Goal: Check status: Check status

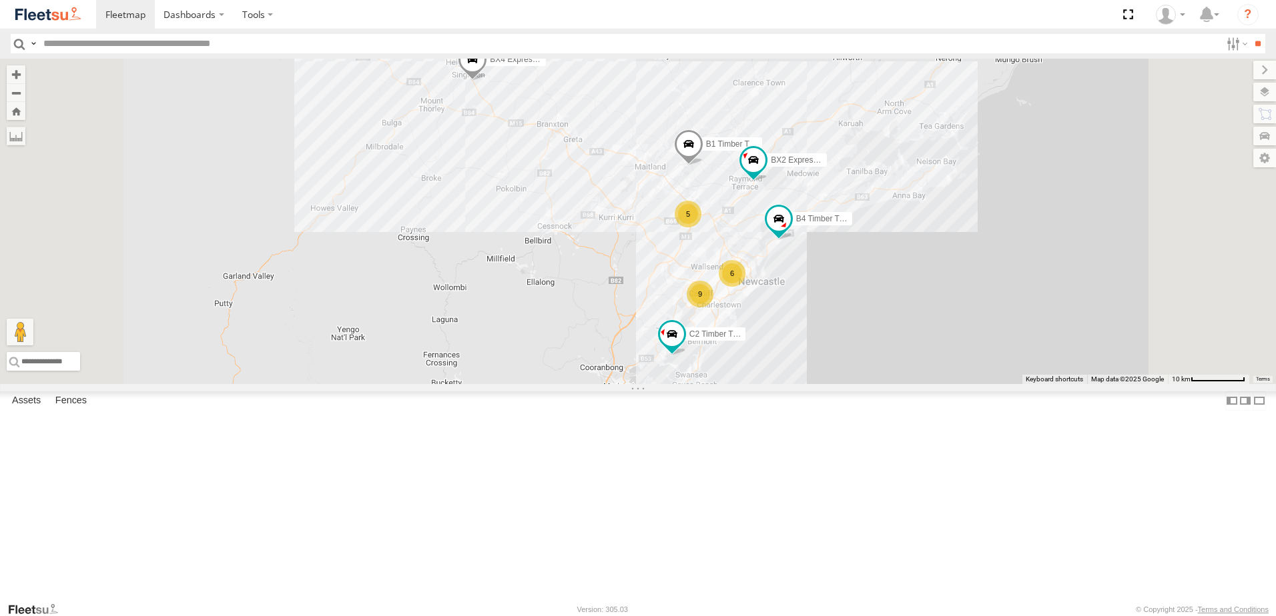
select select "**********"
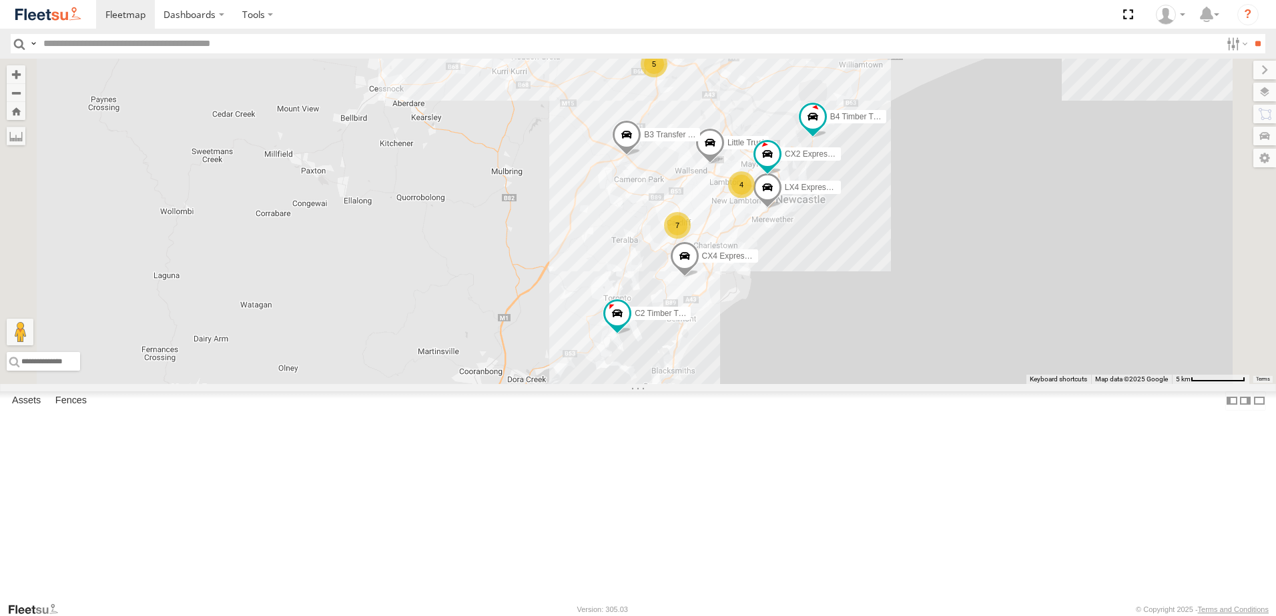
drag, startPoint x: 1027, startPoint y: 285, endPoint x: 918, endPoint y: 381, distance: 145.1
click at [919, 384] on div "CX4 Express Ute B2 Timber Truck L3 Plasterboard Truck C2 Timber Truck B4 Timber…" at bounding box center [638, 222] width 1276 height 326
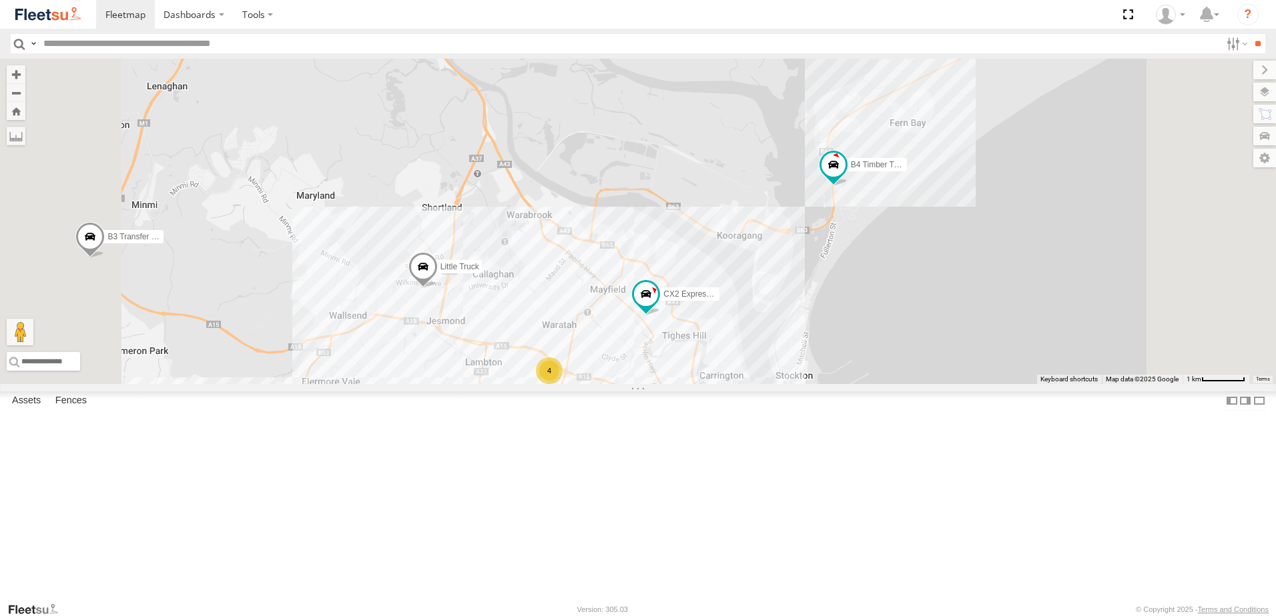
drag, startPoint x: 663, startPoint y: 258, endPoint x: 692, endPoint y: 332, distance: 78.8
click at [691, 329] on div "CX4 Express Ute B2 Timber Truck L3 Plasterboard Truck C2 Timber Truck B4 Timber…" at bounding box center [638, 222] width 1276 height 326
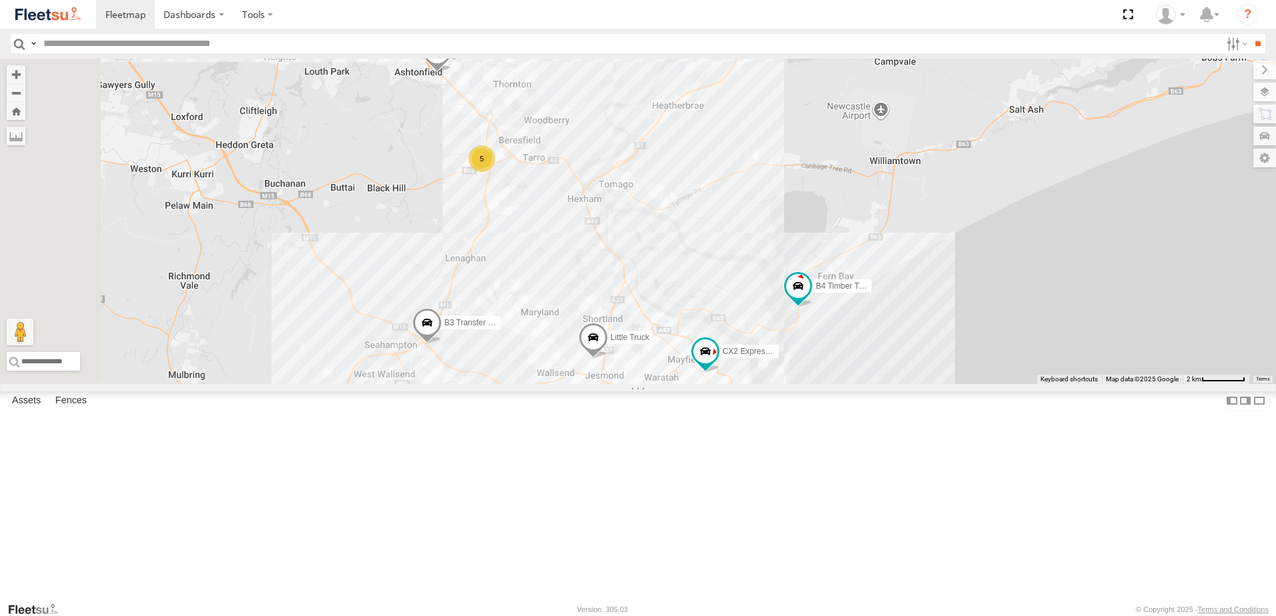
drag, startPoint x: 665, startPoint y: 286, endPoint x: 775, endPoint y: 370, distance: 138.5
click at [775, 370] on div "CX4 Express Ute B2 Timber Truck L3 Plasterboard Truck C2 Timber Truck B4 Timber…" at bounding box center [638, 222] width 1276 height 326
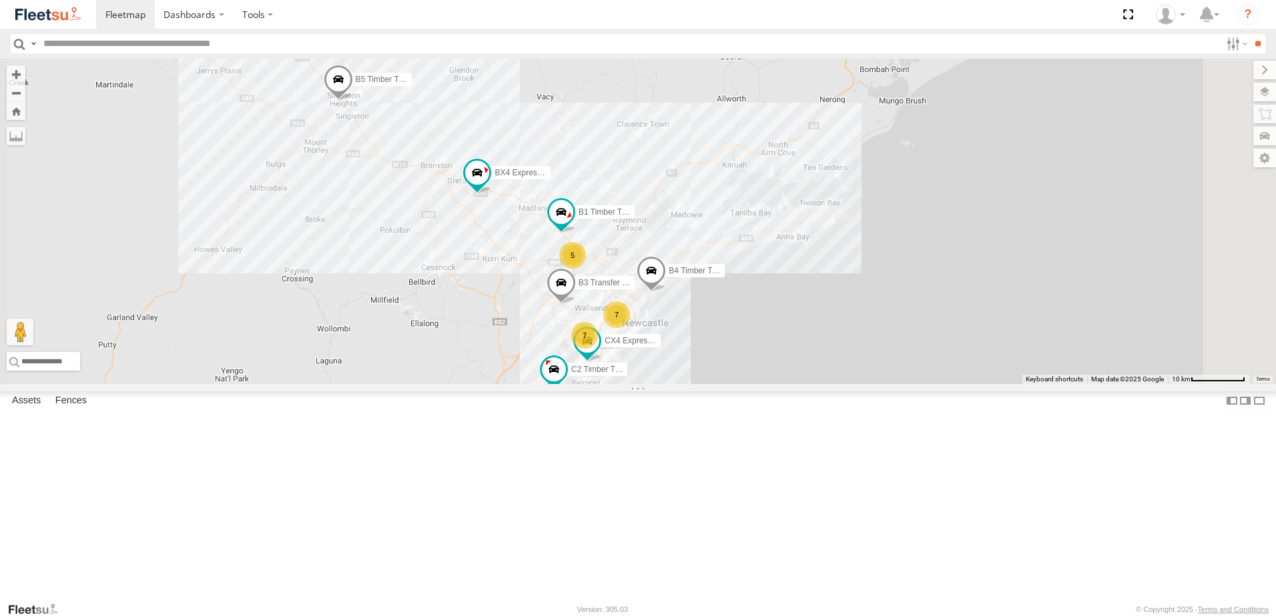
drag, startPoint x: 645, startPoint y: 410, endPoint x: 618, endPoint y: 553, distance: 146.0
click at [618, 384] on div "B4 Timber Truck CX4 Express Ute B5 Timber Truck B3 Transfer Truck B1 Timber Tru…" at bounding box center [638, 222] width 1276 height 326
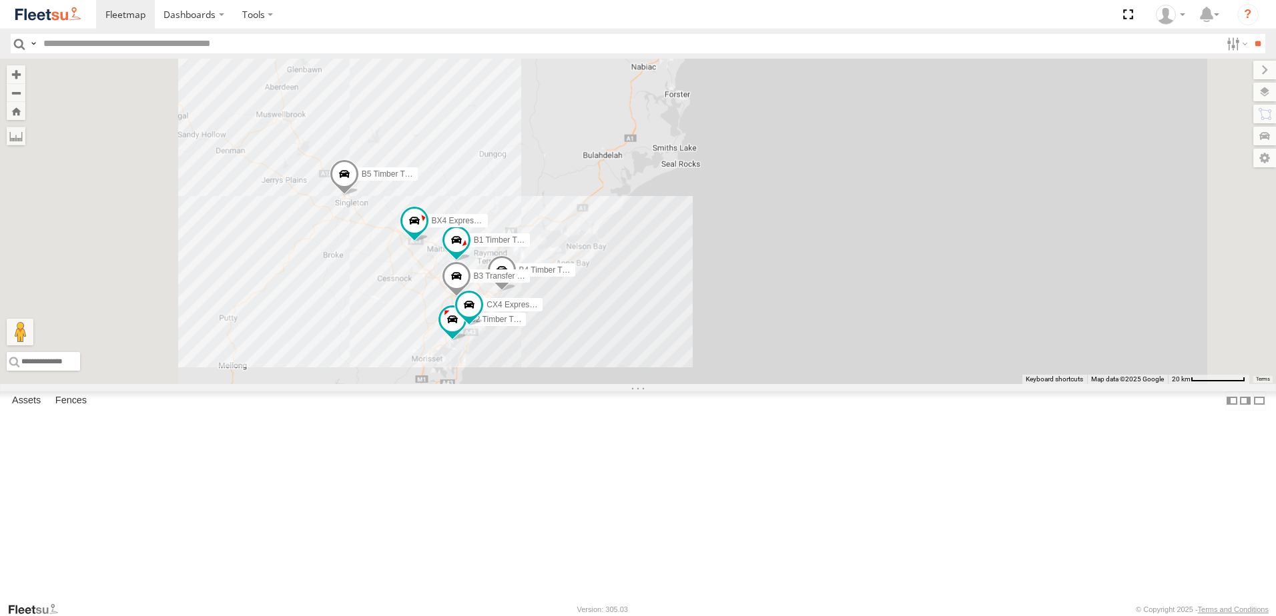
drag, startPoint x: 504, startPoint y: 509, endPoint x: 534, endPoint y: 376, distance: 136.1
click at [531, 382] on div "B4 Timber Truck CX4 Express Ute B5 Timber Truck B3 Transfer Truck B1 Timber Tru…" at bounding box center [638, 222] width 1276 height 326
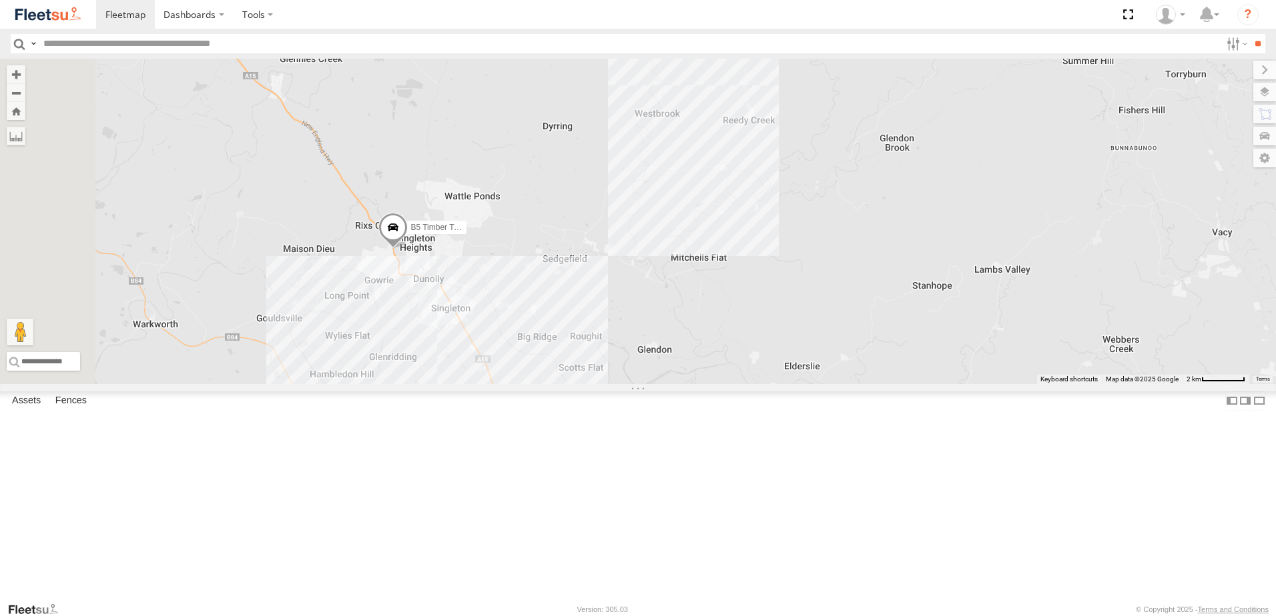
drag, startPoint x: 530, startPoint y: 298, endPoint x: 593, endPoint y: 444, distance: 158.7
click at [592, 384] on div "B5 Timber Truck BX4 Express Ute" at bounding box center [638, 222] width 1276 height 326
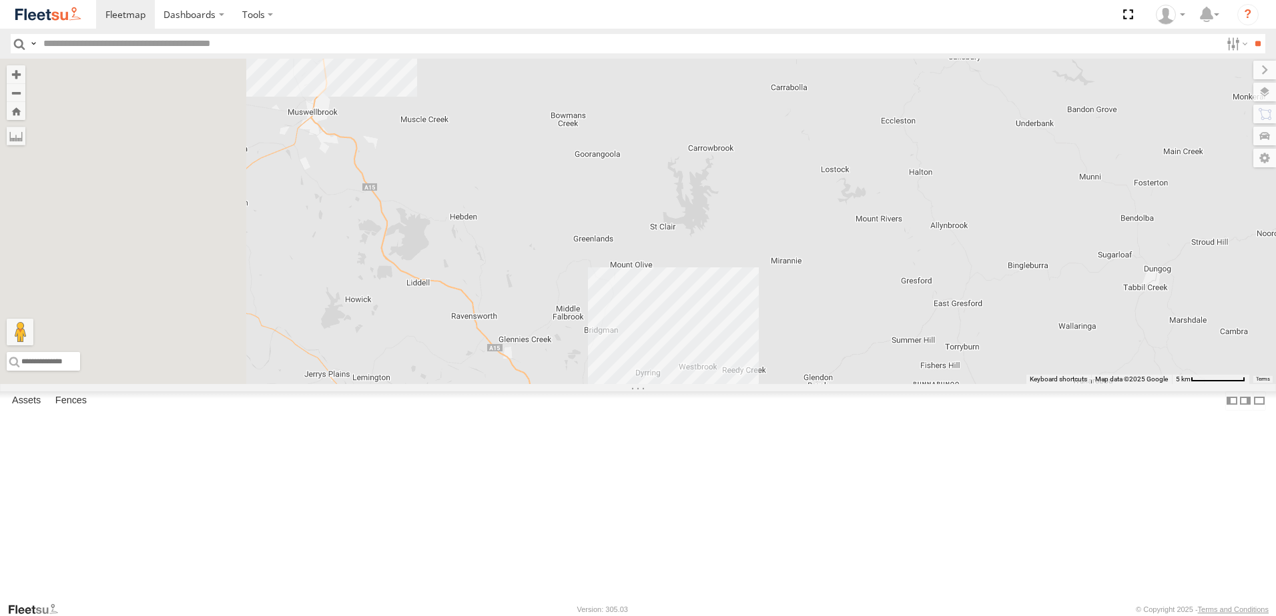
click at [679, 384] on div "B5 Timber Truck BX4 Express Ute" at bounding box center [638, 222] width 1276 height 326
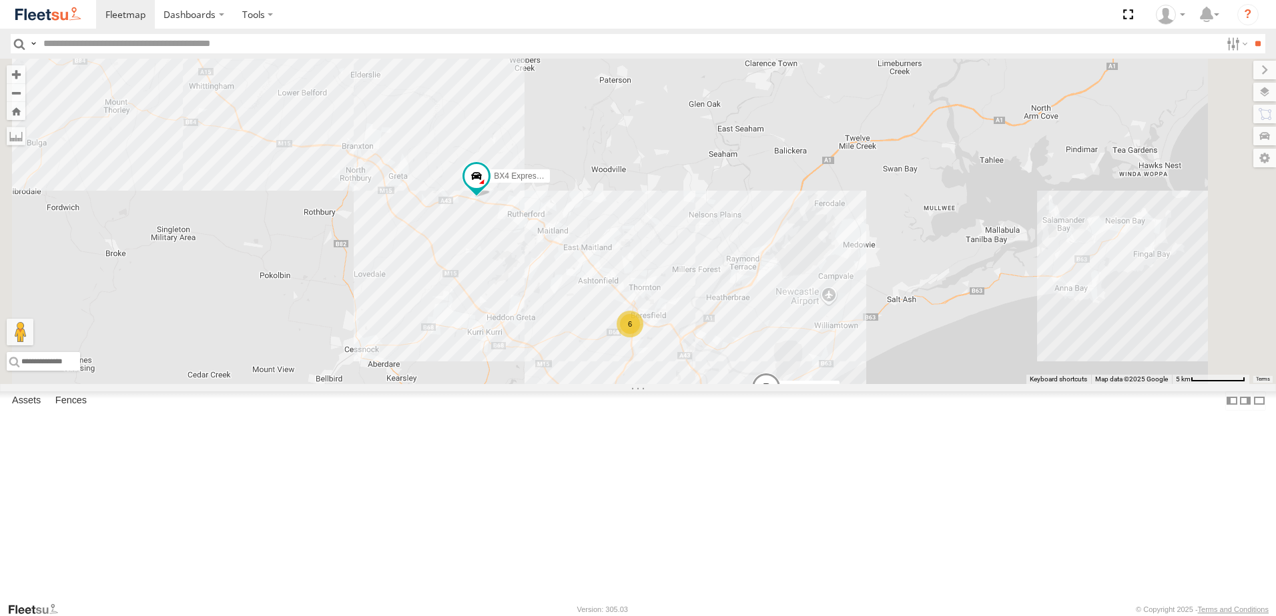
drag, startPoint x: 875, startPoint y: 500, endPoint x: 896, endPoint y: 384, distance: 118.7
click at [896, 384] on div "B5 Timber Truck BX4 Express Ute B4 Timber Truck CX3 Express Ute C2 Timber Truck…" at bounding box center [638, 222] width 1276 height 326
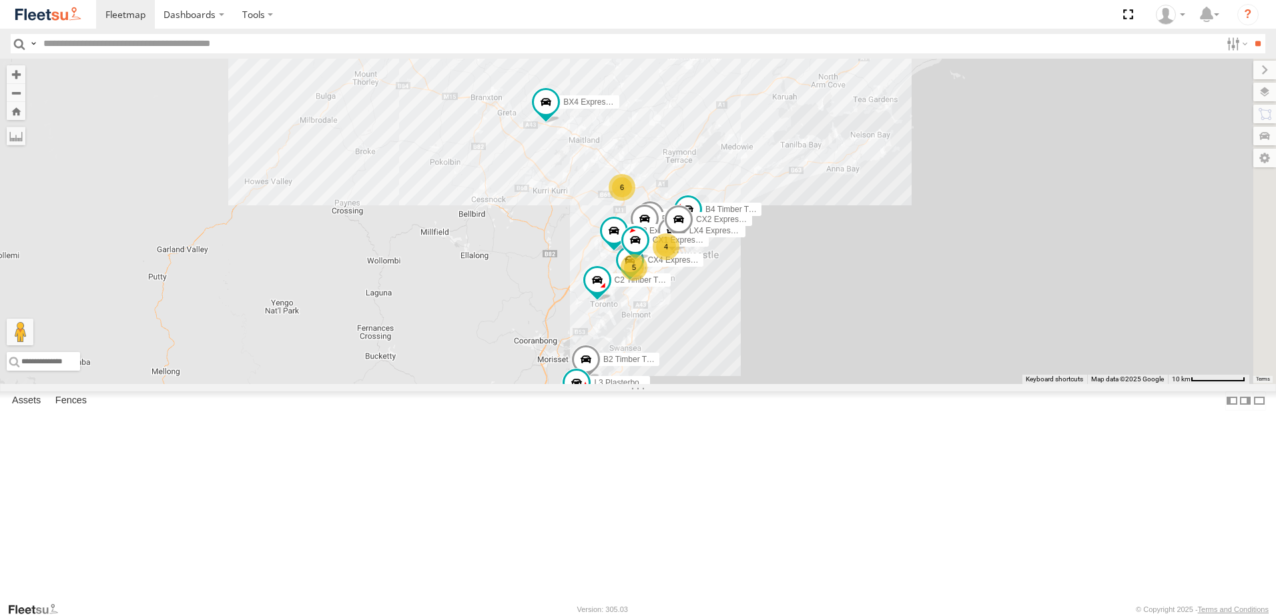
drag, startPoint x: 820, startPoint y: 358, endPoint x: 691, endPoint y: 318, distance: 135.3
click at [691, 318] on div "B4 Timber Truck 6 4 CX4 Express Ute 5 B2 Timber Truck CX3 Express Ute L3 Plaste…" at bounding box center [638, 222] width 1276 height 326
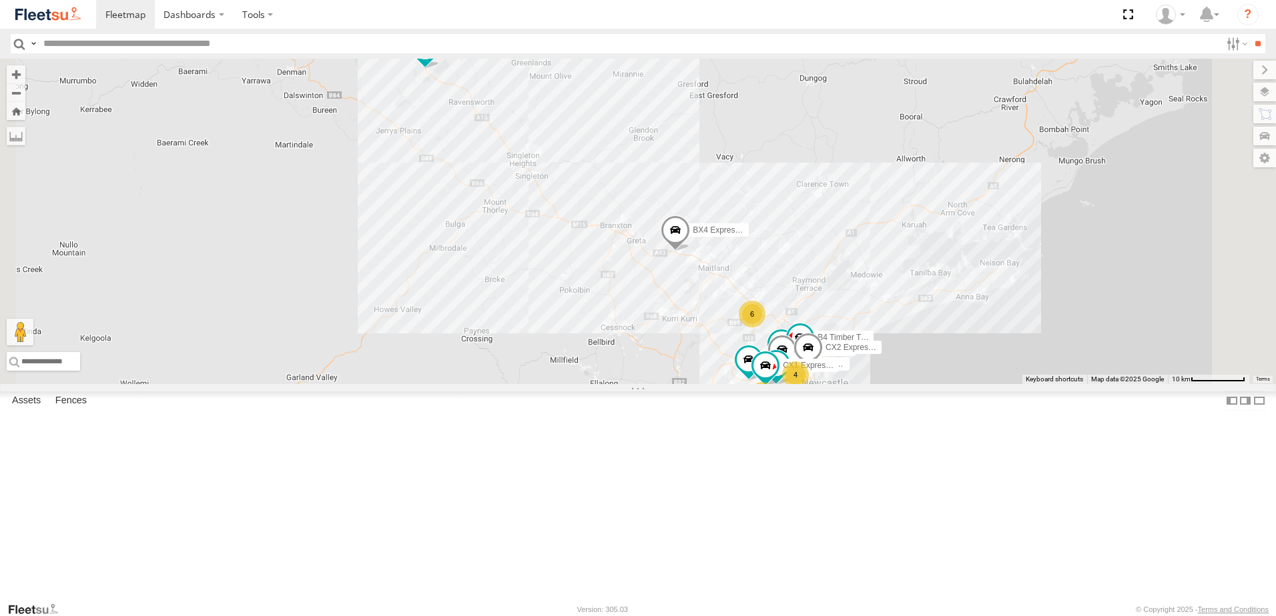
drag, startPoint x: 735, startPoint y: 254, endPoint x: 677, endPoint y: 447, distance: 201.4
click at [680, 384] on div "B4 Timber Truck 6 4 6 B2 Timber Truck CX3 Express Ute L3 Plasterboard Truck LX4…" at bounding box center [638, 222] width 1276 height 326
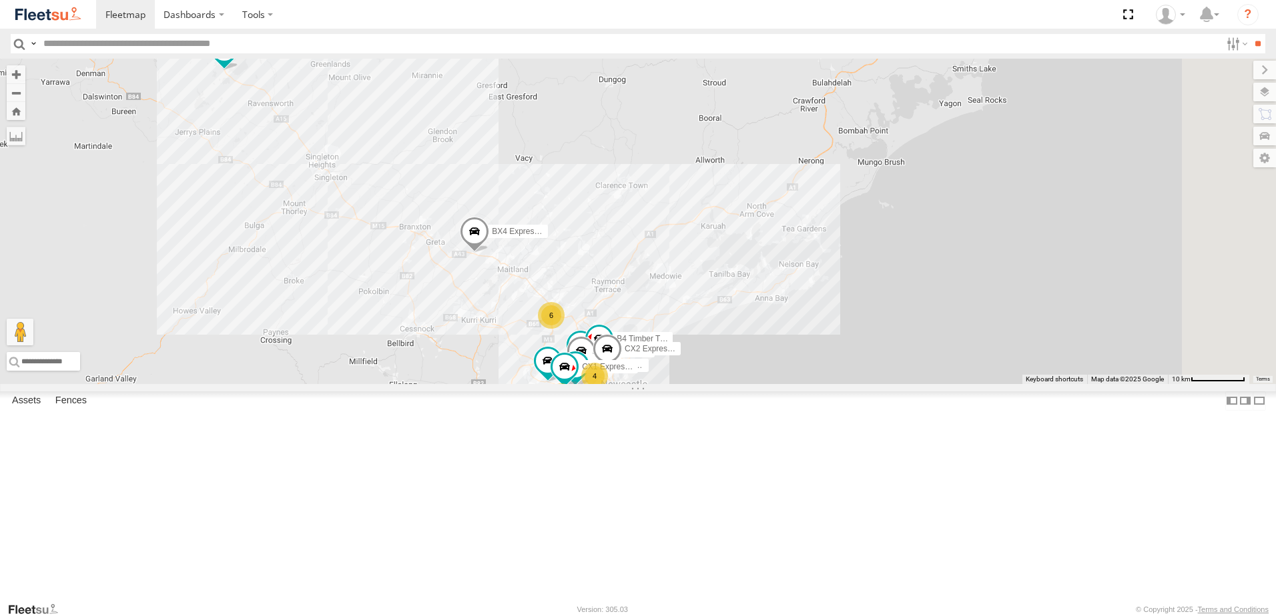
drag, startPoint x: 668, startPoint y: 454, endPoint x: 500, endPoint y: 199, distance: 305.5
click at [500, 199] on div "B4 Timber Truck 6 4 6 B2 Timber Truck CX3 Express Ute L3 Plasterboard Truck LX4…" at bounding box center [638, 222] width 1276 height 326
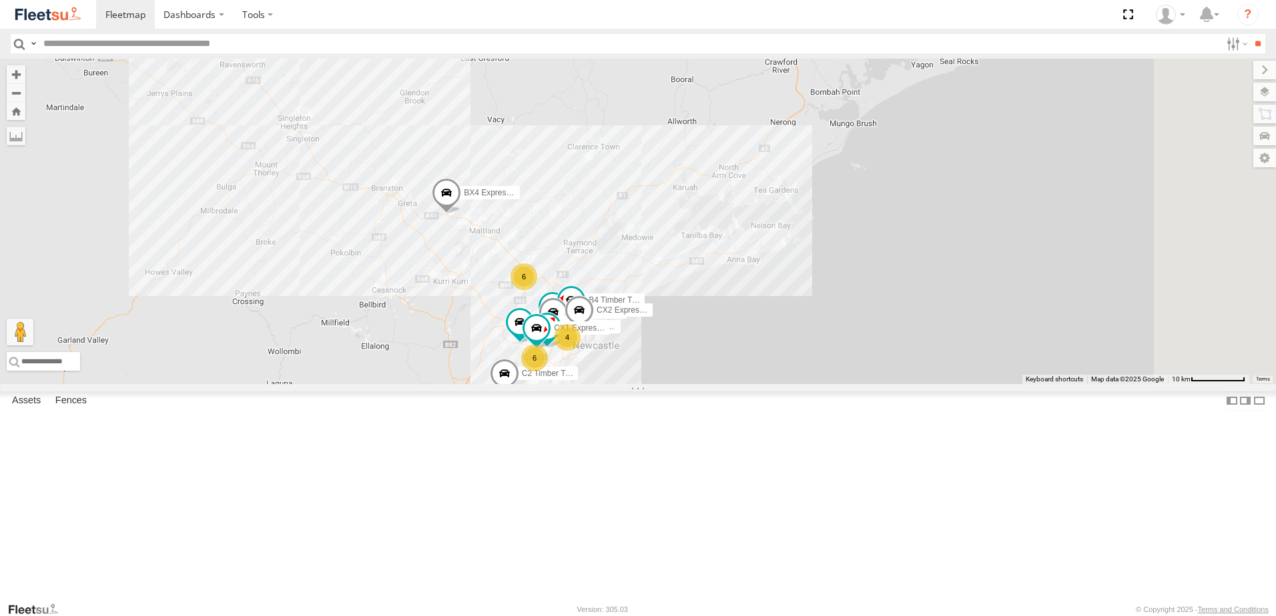
drag, startPoint x: 606, startPoint y: 404, endPoint x: 555, endPoint y: 282, distance: 132.2
click at [555, 282] on div "B4 Timber Truck 6 4 6 B2 Timber Truck CX3 Express Ute L3 Plasterboard Truck LX4…" at bounding box center [638, 222] width 1276 height 326
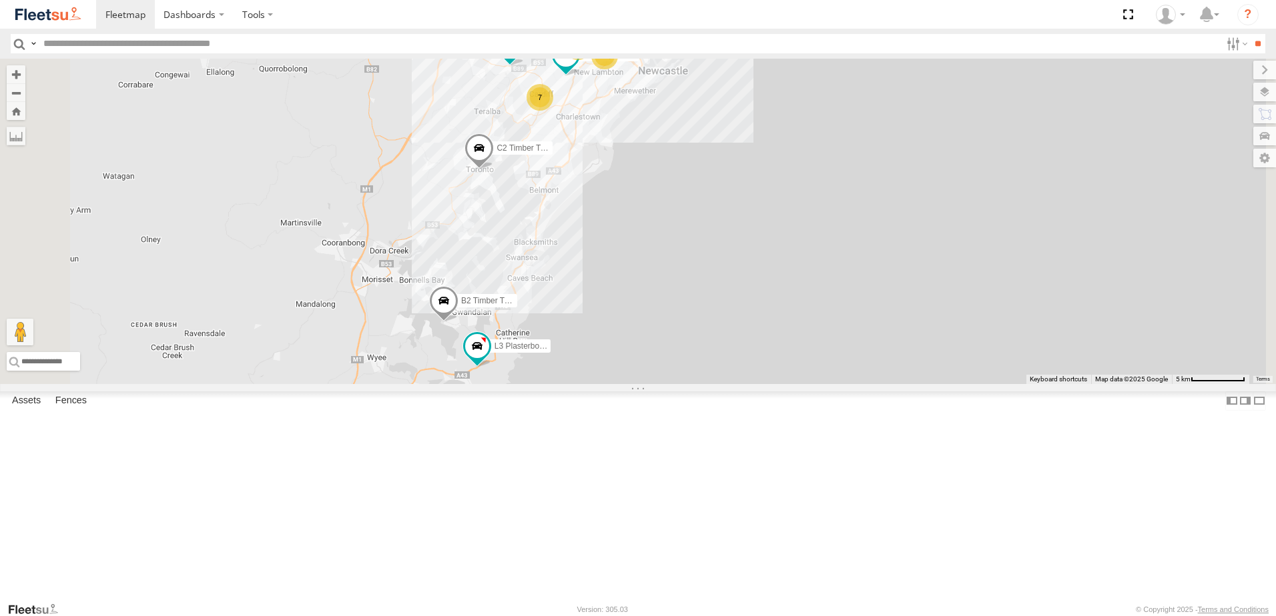
drag, startPoint x: 559, startPoint y: 411, endPoint x: 567, endPoint y: 281, distance: 130.3
click at [562, 268] on div "B2 Timber Truck CX3 Express Ute L3 Plasterboard Truck LX4 Express Ute B5 Timber…" at bounding box center [638, 222] width 1276 height 326
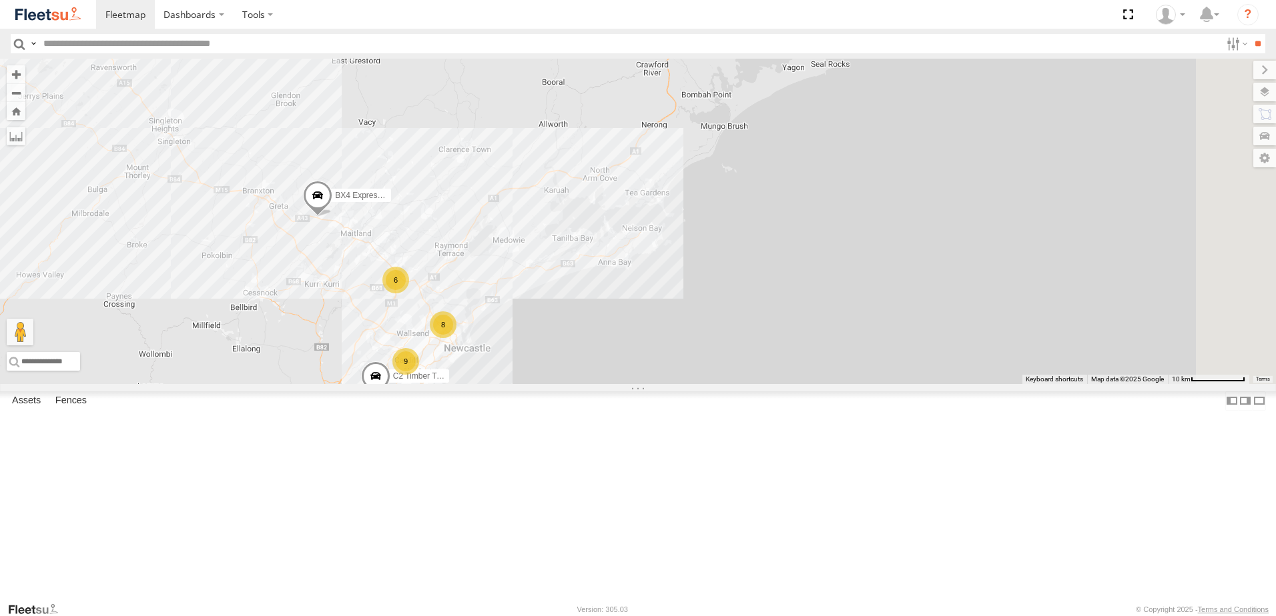
drag, startPoint x: 596, startPoint y: 276, endPoint x: 509, endPoint y: 442, distance: 187.4
click at [509, 384] on div "B2 Timber Truck L3 Plasterboard Truck B5 Timber Truck C2 Timber Truck BX4 Expre…" at bounding box center [638, 222] width 1276 height 326
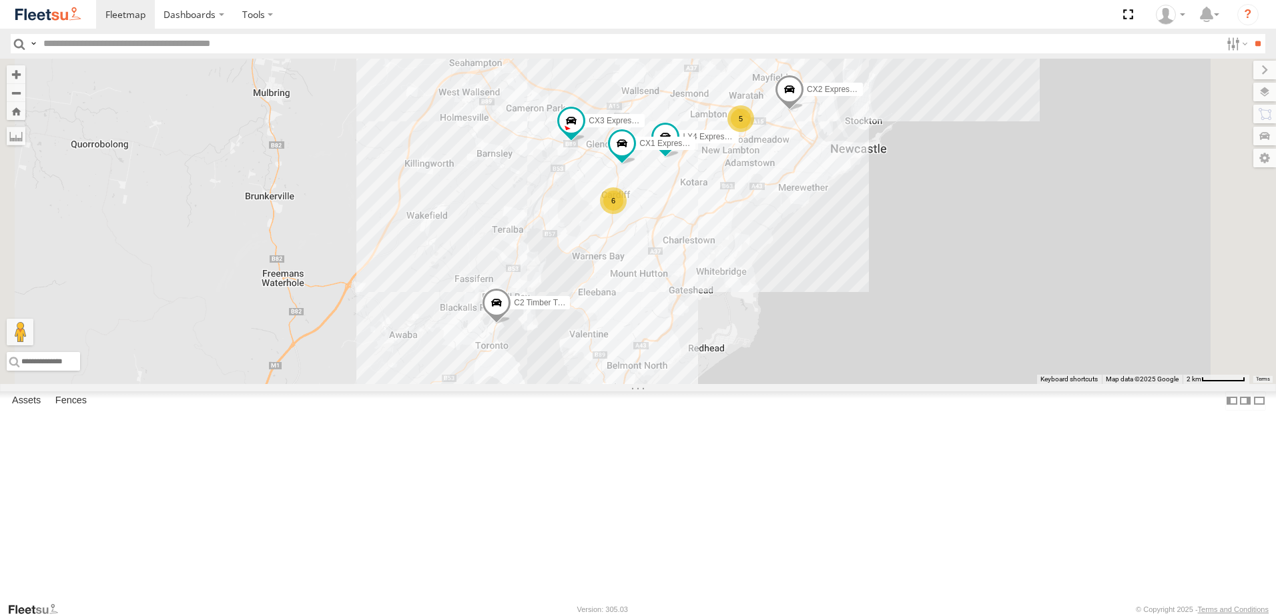
drag, startPoint x: 841, startPoint y: 195, endPoint x: 743, endPoint y: 421, distance: 246.3
click at [743, 384] on div "CX3 Express Ute LX4 Express Ute CX2 Express Ute CX1 Express Ute 2 5 6 C2 Timber…" at bounding box center [638, 222] width 1276 height 326
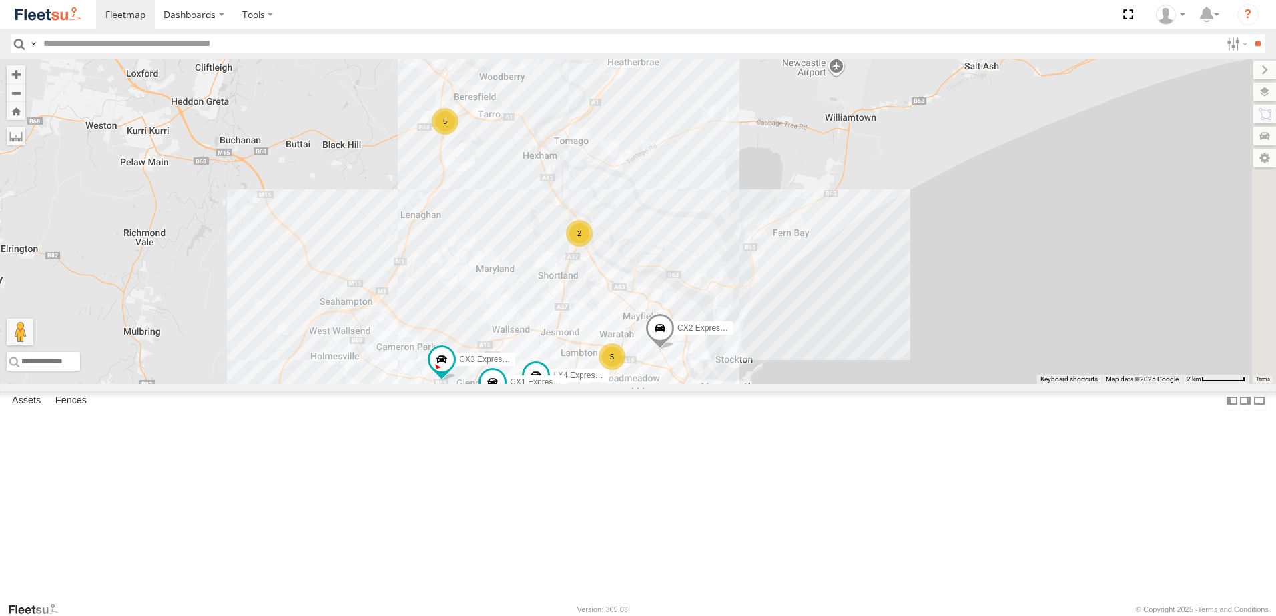
drag, startPoint x: 638, startPoint y: 400, endPoint x: 632, endPoint y: 388, distance: 13.7
click at [633, 384] on div "CX3 Express Ute LX4 Express Ute CX2 Express Ute CX1 Express Ute 2 5 6 C2 Timber…" at bounding box center [638, 222] width 1276 height 326
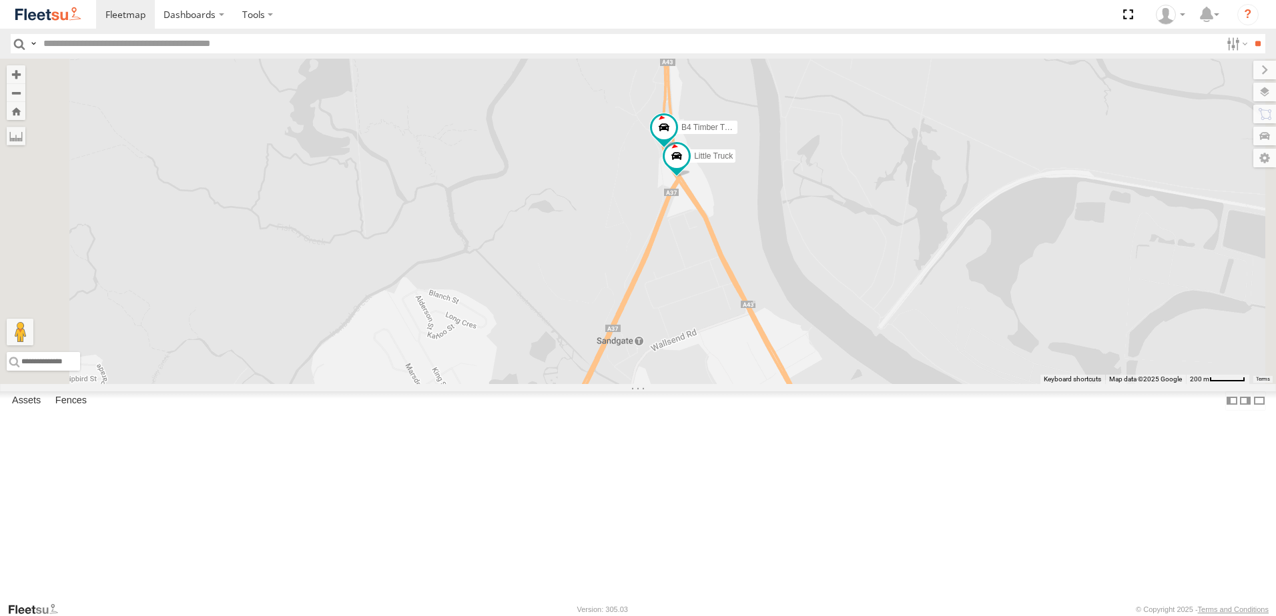
drag, startPoint x: 745, startPoint y: 240, endPoint x: 713, endPoint y: 432, distance: 194.1
click at [713, 384] on div "CX3 Express Ute LX4 Express Ute CX2 Express Ute CX1 Express Ute C2 Timber Truck…" at bounding box center [638, 222] width 1276 height 326
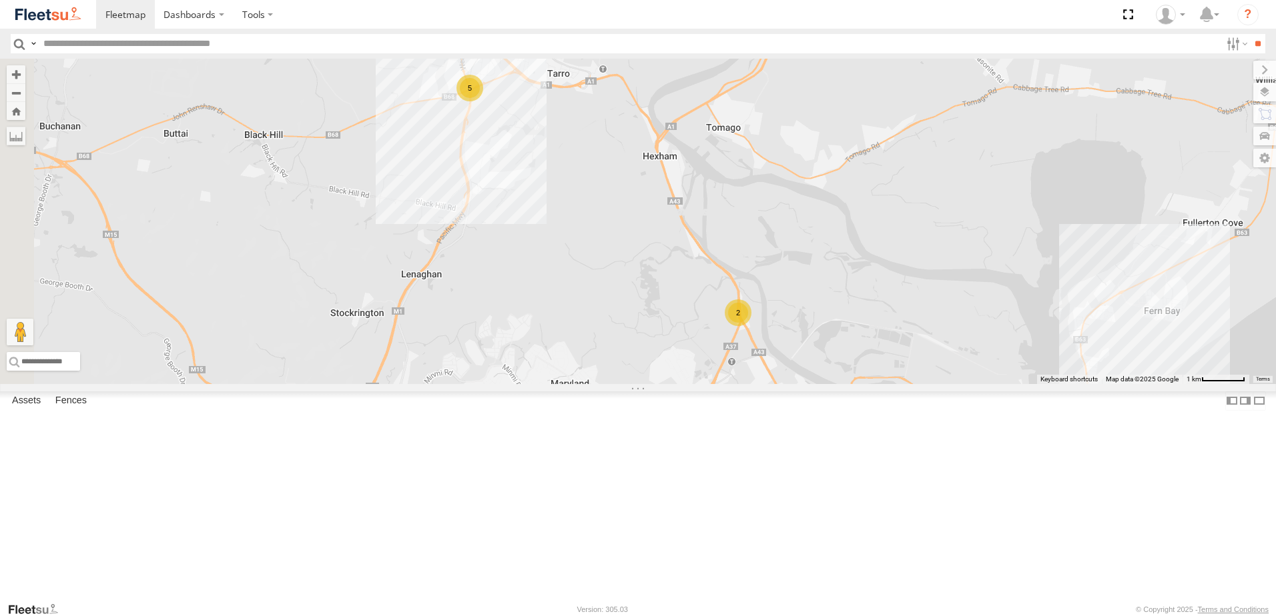
drag, startPoint x: 583, startPoint y: 399, endPoint x: 775, endPoint y: 378, distance: 192.7
click at [775, 378] on div "CX3 Express Ute LX4 Express Ute CX2 Express Ute CX1 Express Ute C2 Timber Truck…" at bounding box center [638, 222] width 1276 height 326
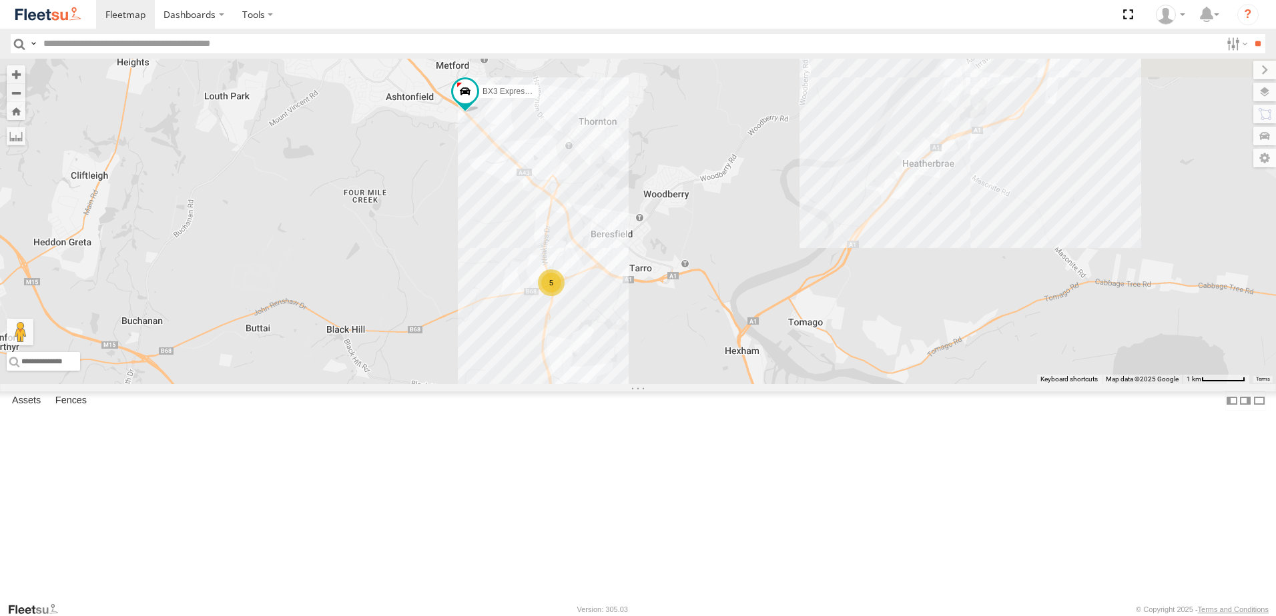
drag, startPoint x: 576, startPoint y: 448, endPoint x: 570, endPoint y: 456, distance: 10.4
click at [570, 384] on div "CX3 Express Ute LX4 Express Ute CX2 Express Ute CX1 Express Ute C2 Timber Truck…" at bounding box center [638, 222] width 1276 height 326
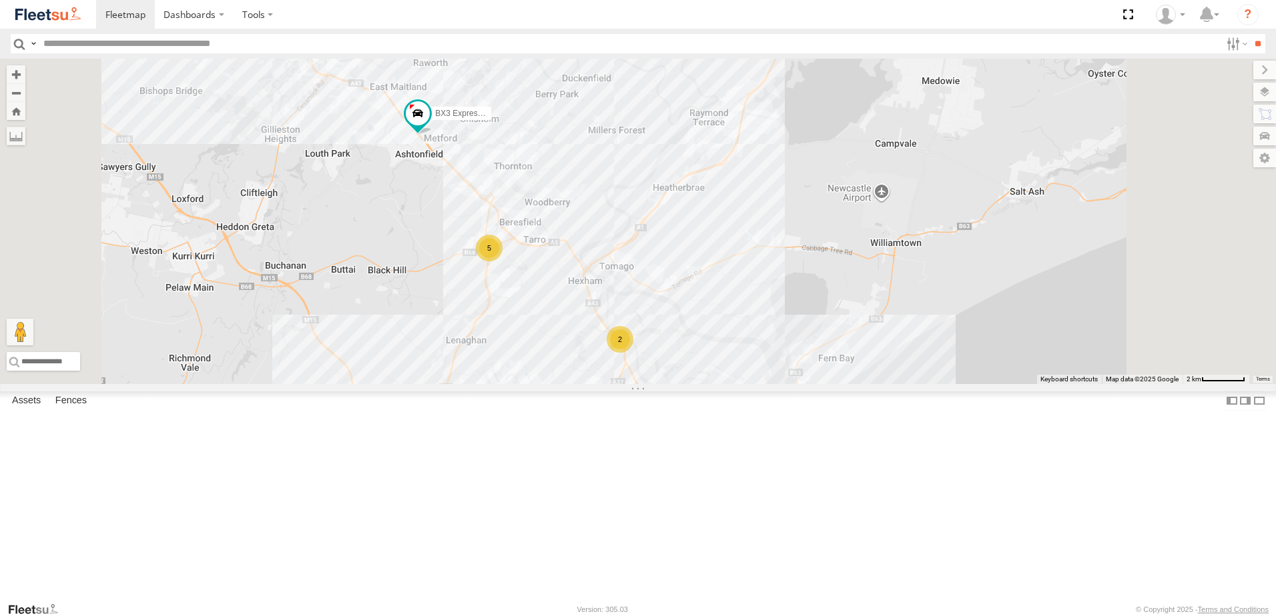
drag, startPoint x: 787, startPoint y: 517, endPoint x: 763, endPoint y: 498, distance: 30.8
click at [763, 384] on div "CX3 Express Ute LX4 Express Ute CX2 Express Ute CX1 Express Ute C2 Timber Truck…" at bounding box center [638, 222] width 1276 height 326
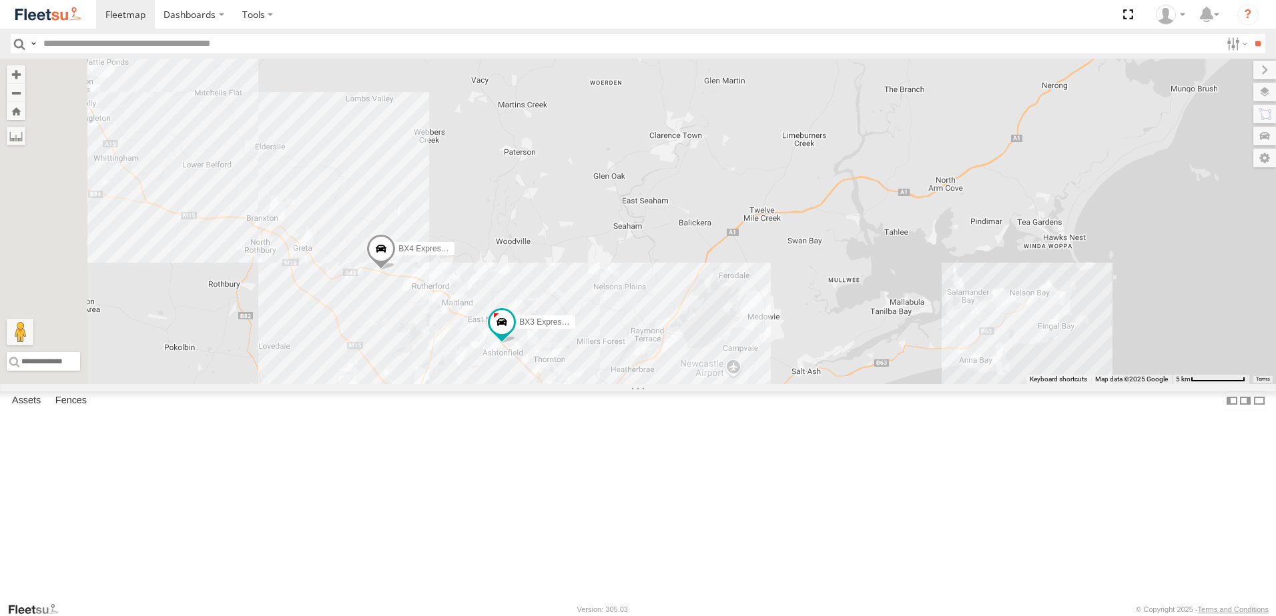
drag, startPoint x: 398, startPoint y: 345, endPoint x: 536, endPoint y: 408, distance: 152.3
click at [536, 384] on div "CX3 Express Ute LX4 Express Ute CX2 Express Ute C2 Timber Truck BX3 Express Ute…" at bounding box center [638, 222] width 1276 height 326
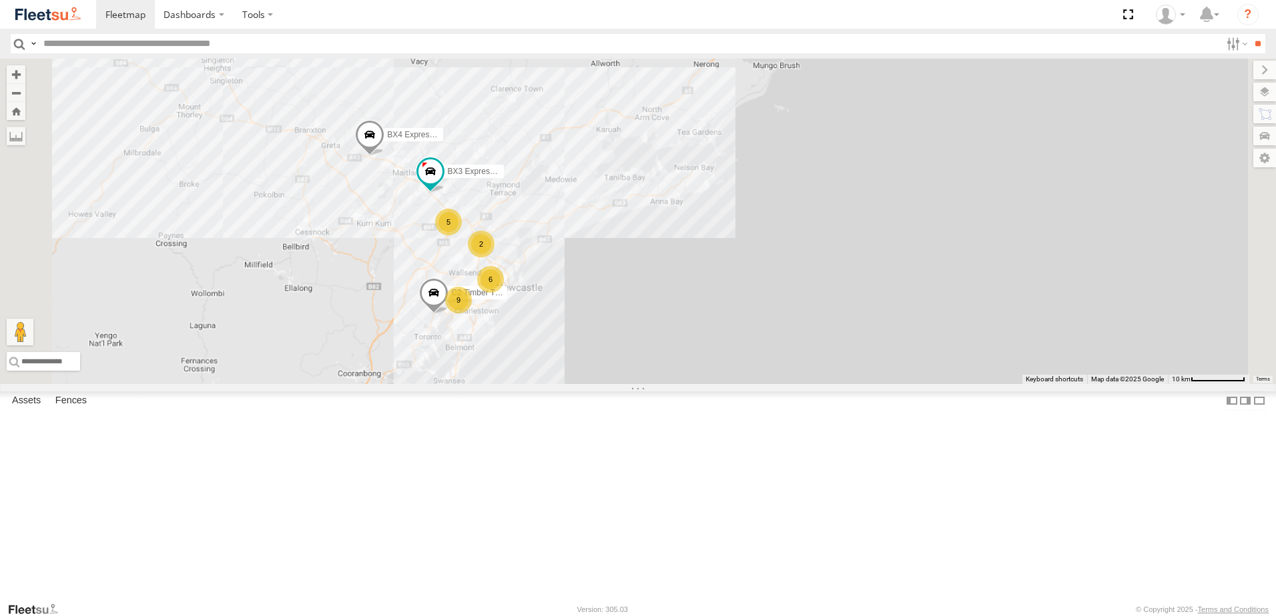
drag, startPoint x: 557, startPoint y: 384, endPoint x: 523, endPoint y: 360, distance: 41.6
click at [523, 360] on div "C2 Timber Truck BX3 Express Ute BX4 Express Ute 2 5 6 9 2" at bounding box center [638, 222] width 1276 height 326
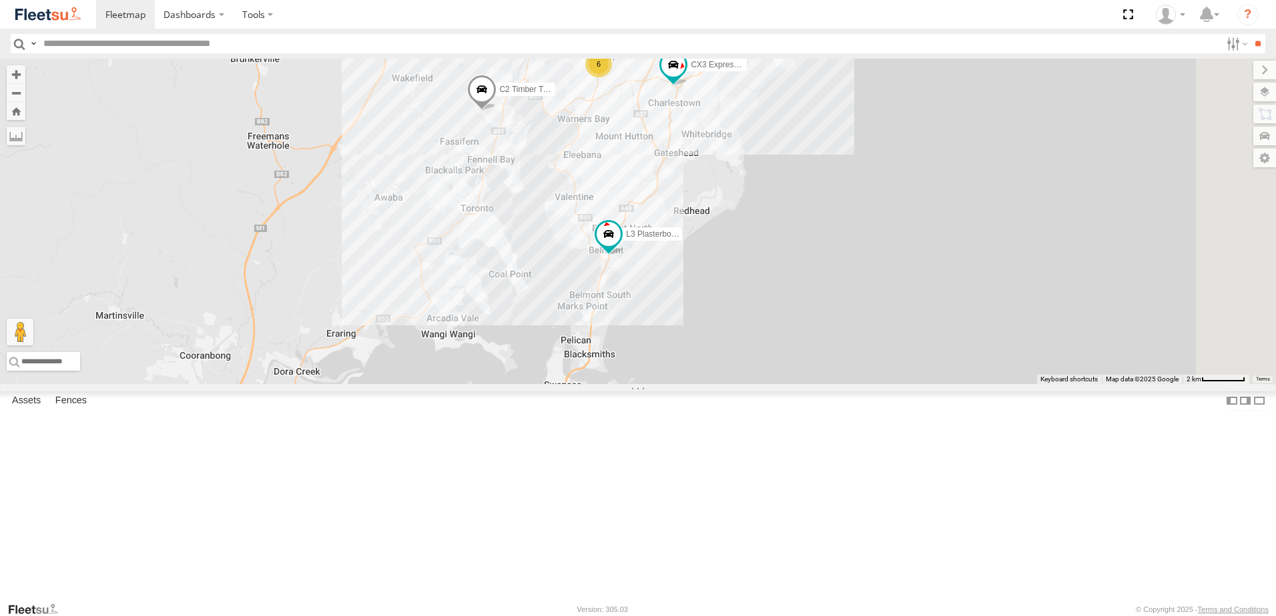
drag, startPoint x: 560, startPoint y: 484, endPoint x: 562, endPoint y: 210, distance: 274.2
click at [562, 210] on div "BX1 Express Ute B2 Timber Truck L3 Plasterboard Truck BX3 Express Ute C2 Timber…" at bounding box center [638, 222] width 1276 height 326
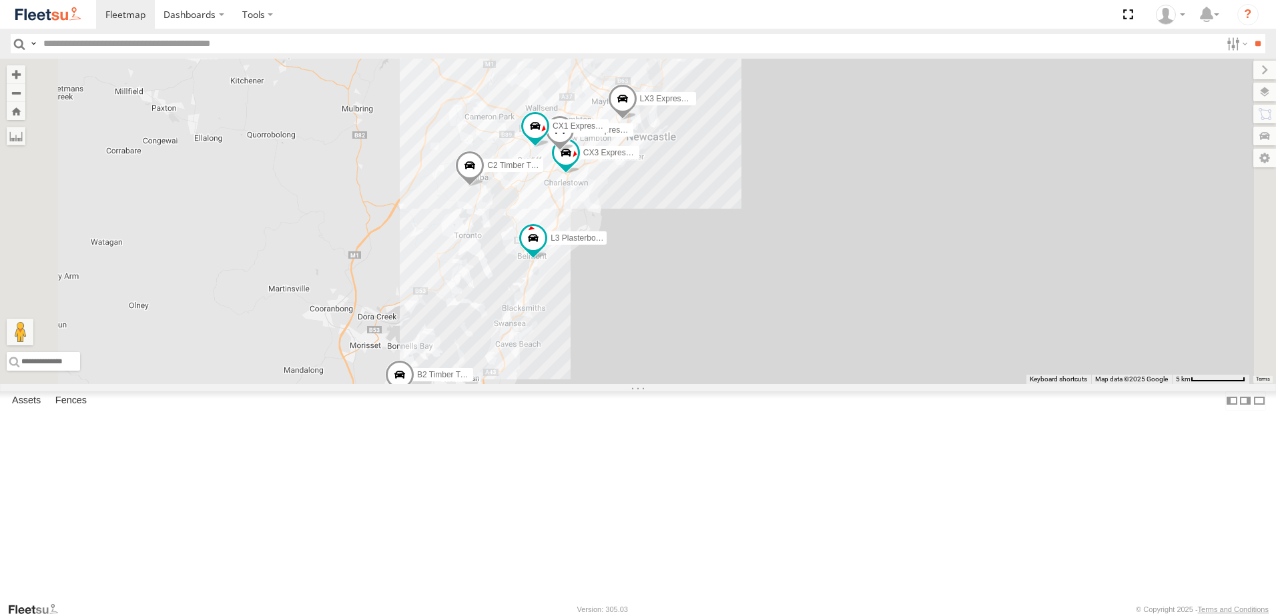
drag, startPoint x: 553, startPoint y: 353, endPoint x: 575, endPoint y: 431, distance: 81.1
click at [574, 384] on div "BX1 Express Ute B2 Timber Truck L3 Plasterboard Truck BX3 Express Ute C2 Timber…" at bounding box center [638, 222] width 1276 height 326
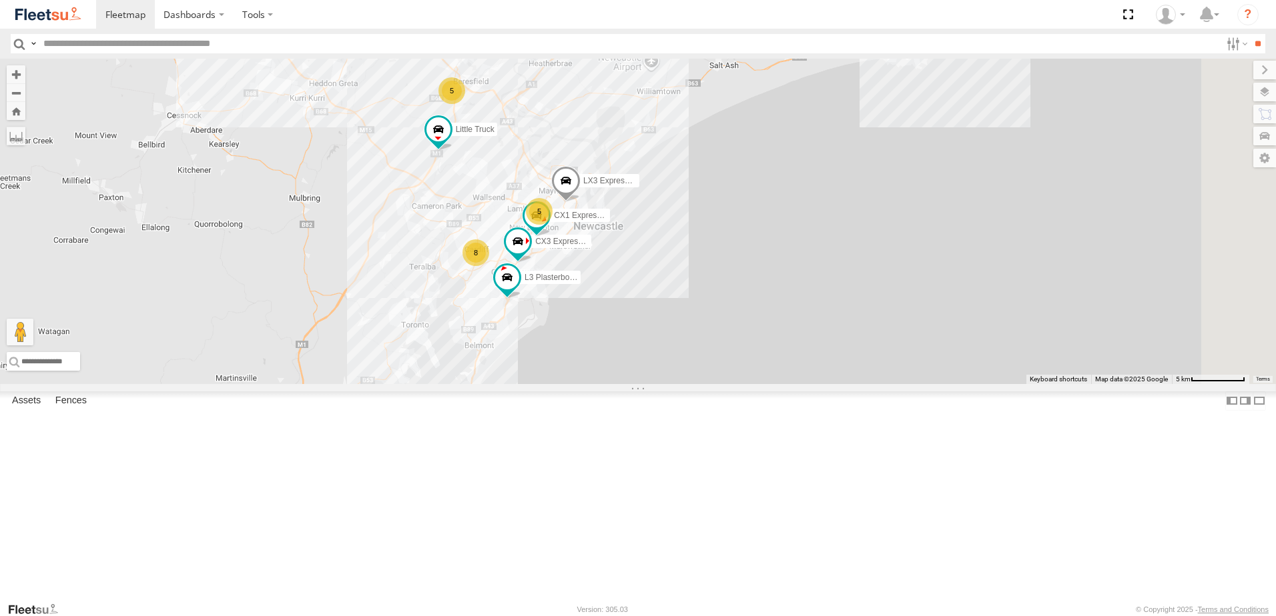
drag, startPoint x: 474, startPoint y: 378, endPoint x: 412, endPoint y: 368, distance: 62.2
click at [419, 368] on div "BX1 Express Ute B2 Timber Truck BX3 Express Ute BX4 Express Ute Little Truck 5 …" at bounding box center [638, 222] width 1276 height 326
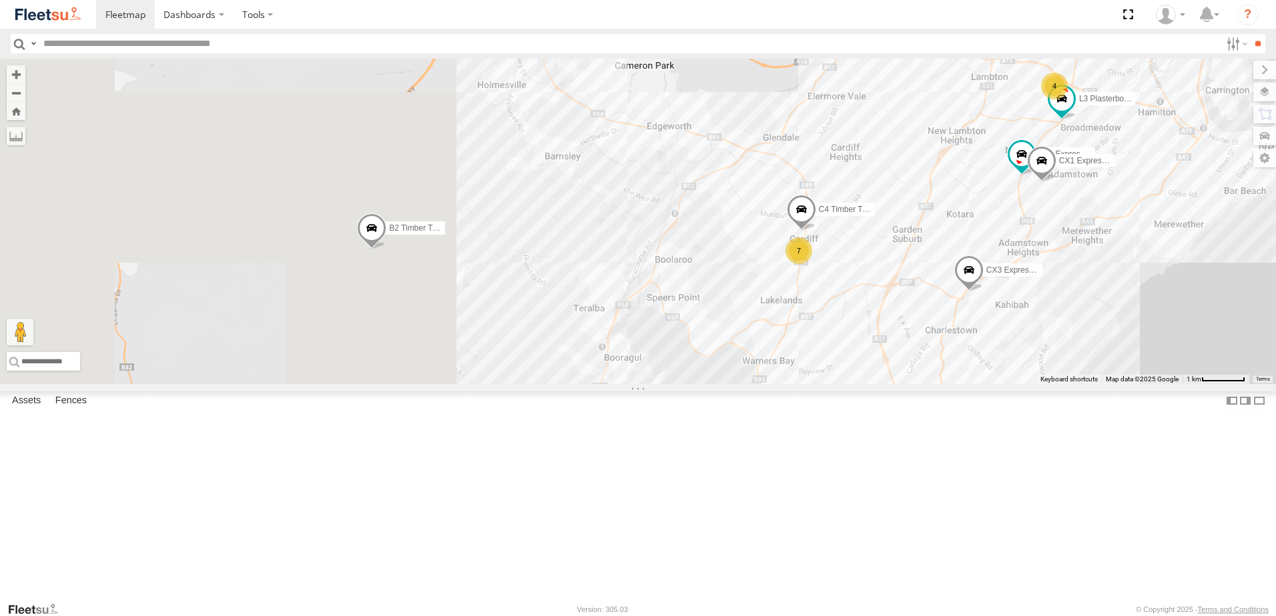
drag, startPoint x: 532, startPoint y: 442, endPoint x: 909, endPoint y: 382, distance: 381.7
click at [909, 382] on div "BX1 Express Ute B2 Timber Truck B5 Timber Truck BX3 Express Ute BX4 Express Ute…" at bounding box center [638, 222] width 1276 height 326
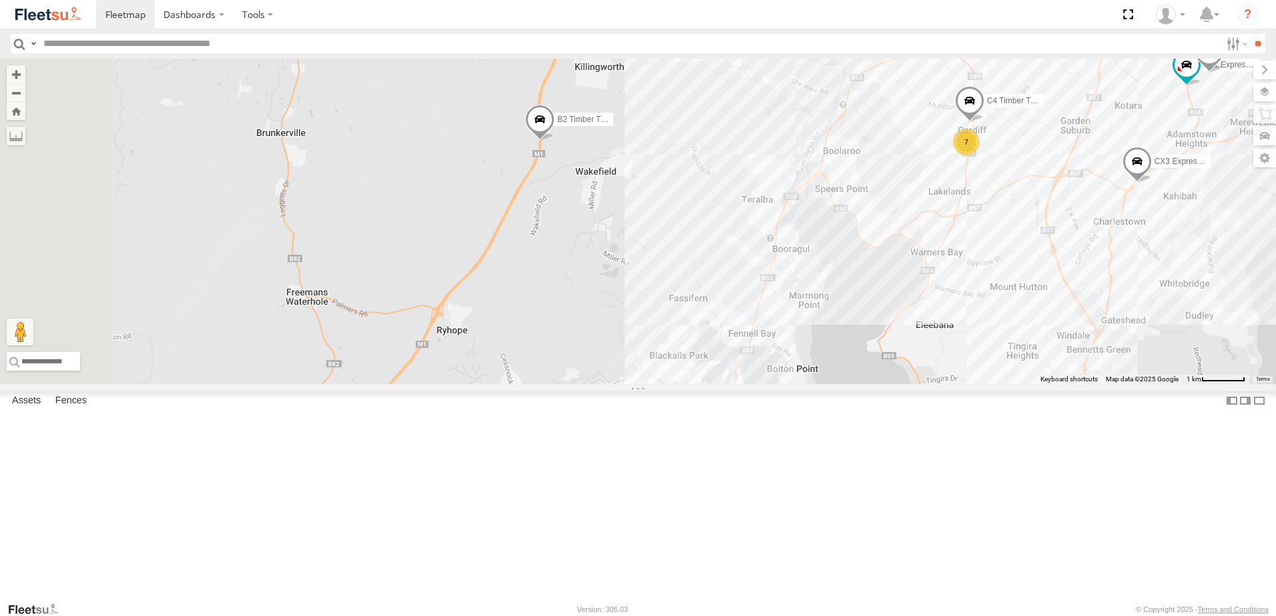
drag, startPoint x: 788, startPoint y: 356, endPoint x: 875, endPoint y: 310, distance: 98.5
click at [864, 300] on div "BX1 Express Ute B2 Timber Truck B5 Timber Truck BX3 Express Ute BX4 Express Ute…" at bounding box center [638, 222] width 1276 height 326
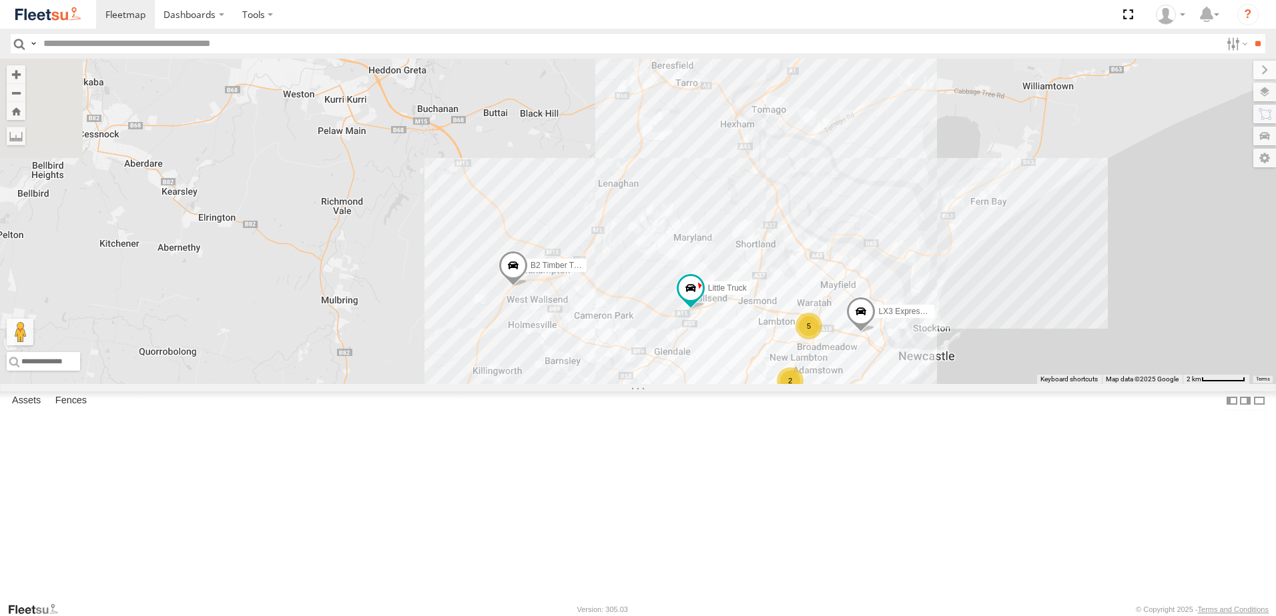
drag, startPoint x: 622, startPoint y: 234, endPoint x: 508, endPoint y: 426, distance: 223.8
click at [456, 384] on div "B2 Timber Truck CX3 Express Ute LX3 Express Ute Little Truck 5 8 2" at bounding box center [638, 222] width 1276 height 326
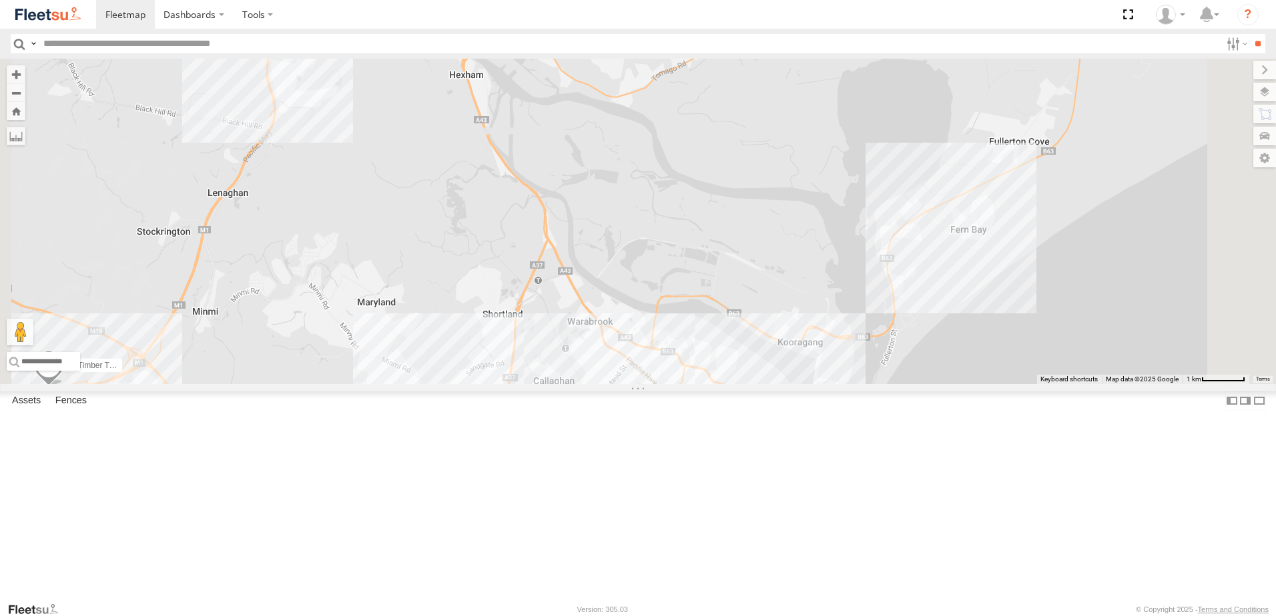
drag, startPoint x: 721, startPoint y: 406, endPoint x: 739, endPoint y: 446, distance: 43.9
click at [738, 384] on div "B2 Timber Truck Little Truck BX3 Express Ute BX1 Express Ute BX4 Express Ute LX…" at bounding box center [638, 222] width 1276 height 326
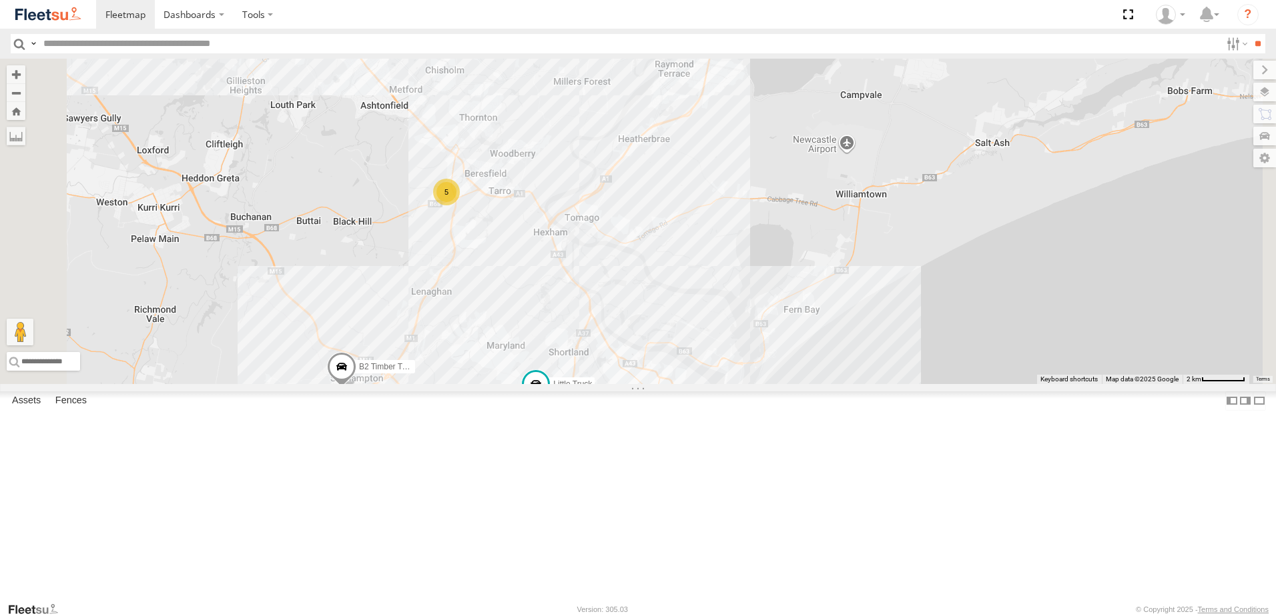
drag, startPoint x: 655, startPoint y: 449, endPoint x: 693, endPoint y: 316, distance: 137.9
click at [693, 317] on div "B2 Timber Truck Little Truck BX3 Express Ute BX1 Express Ute BX4 Express Ute LX…" at bounding box center [638, 222] width 1276 height 326
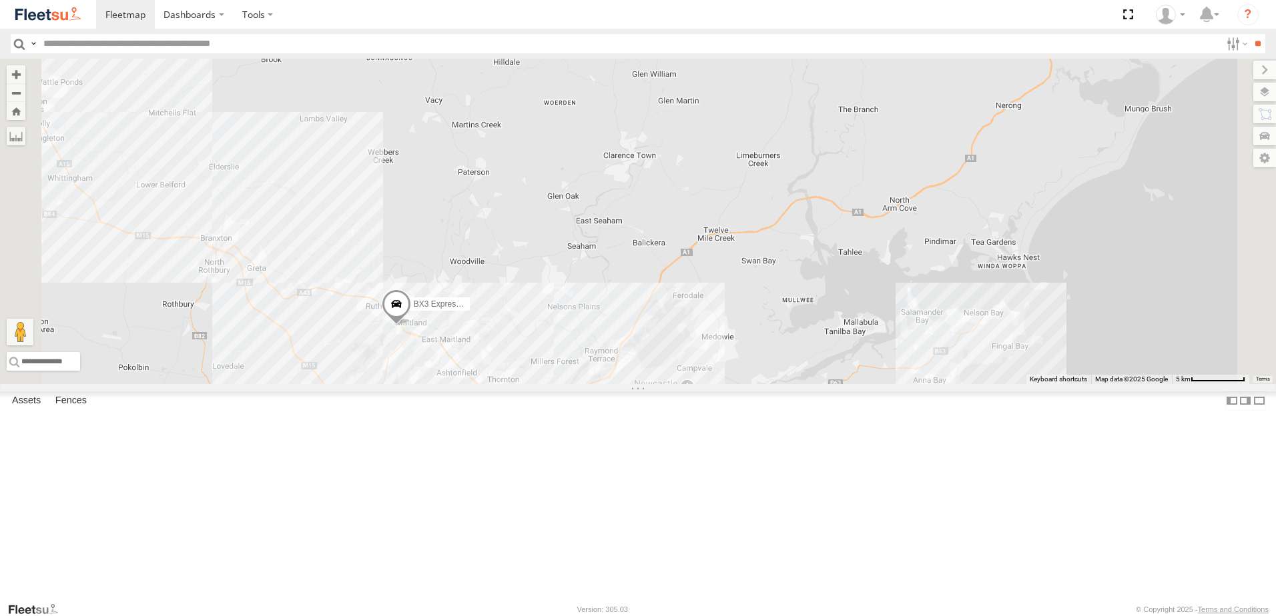
drag, startPoint x: 590, startPoint y: 165, endPoint x: 647, endPoint y: 418, distance: 259.1
click at [642, 384] on div "C4 Timber Truck LX1 Express Ute 6 7 9 BX3 Express Ute" at bounding box center [638, 222] width 1276 height 326
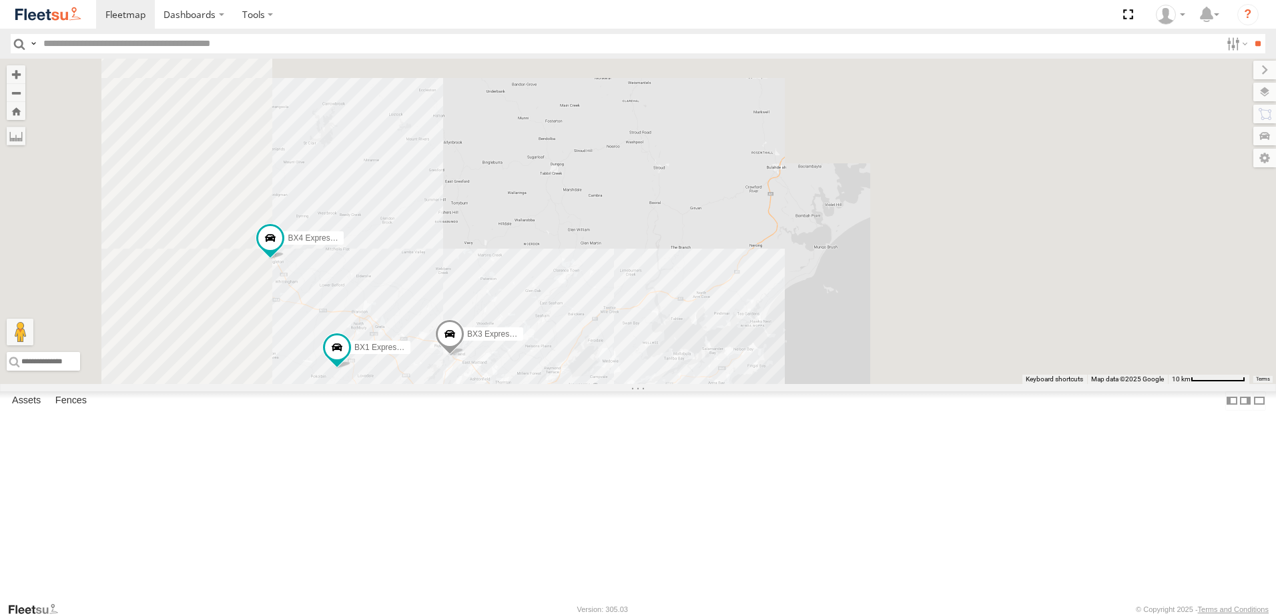
drag, startPoint x: 591, startPoint y: 370, endPoint x: 679, endPoint y: 386, distance: 89.6
click at [669, 384] on div "BX3 Express Ute 6 BX1 Express Ute 8 10 BX4 Express Ute" at bounding box center [638, 222] width 1276 height 326
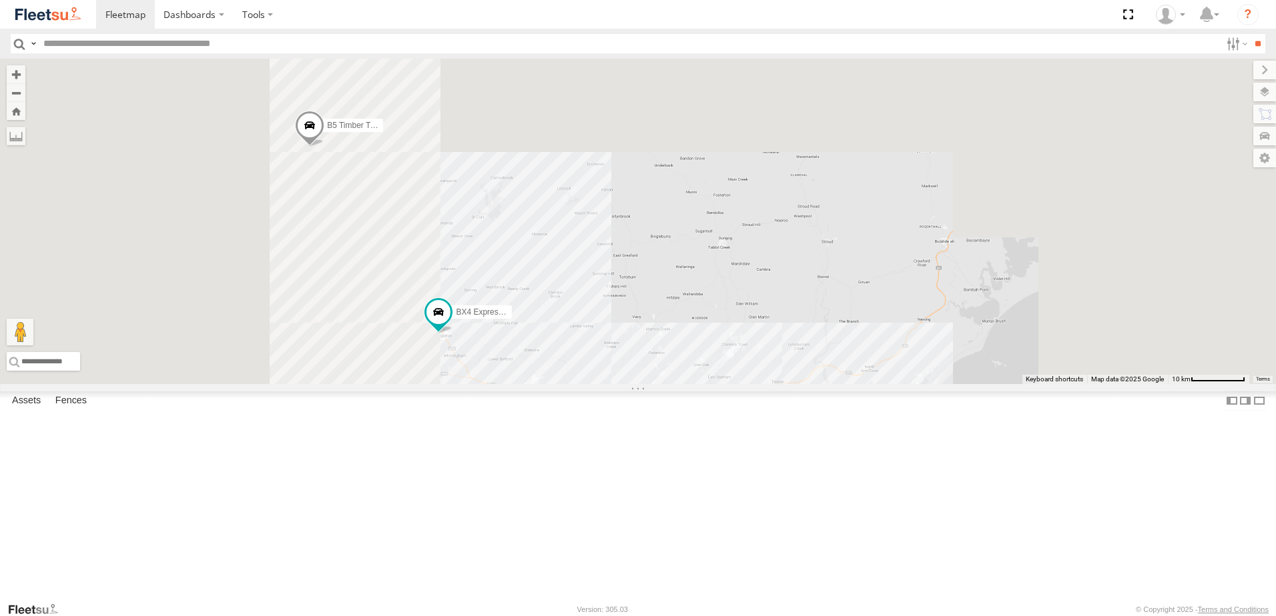
drag, startPoint x: 602, startPoint y: 318, endPoint x: 673, endPoint y: 360, distance: 81.4
click at [673, 360] on div "BX3 Express Ute 6 BX1 Express Ute 8 10 BX4 Express Ute B5 Timber Truck" at bounding box center [638, 222] width 1276 height 326
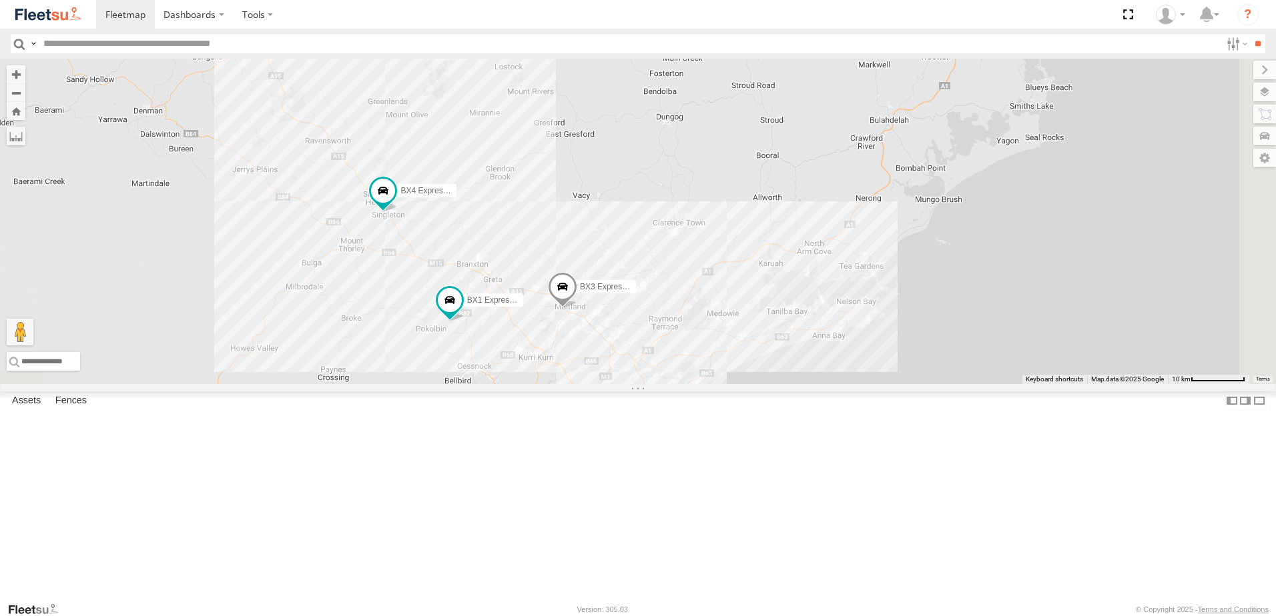
drag, startPoint x: 789, startPoint y: 391, endPoint x: 591, endPoint y: 173, distance: 294.2
click at [591, 173] on div "BX3 Express Ute BX1 Express Ute BX4 Express Ute B5 Timber Truck" at bounding box center [638, 222] width 1276 height 326
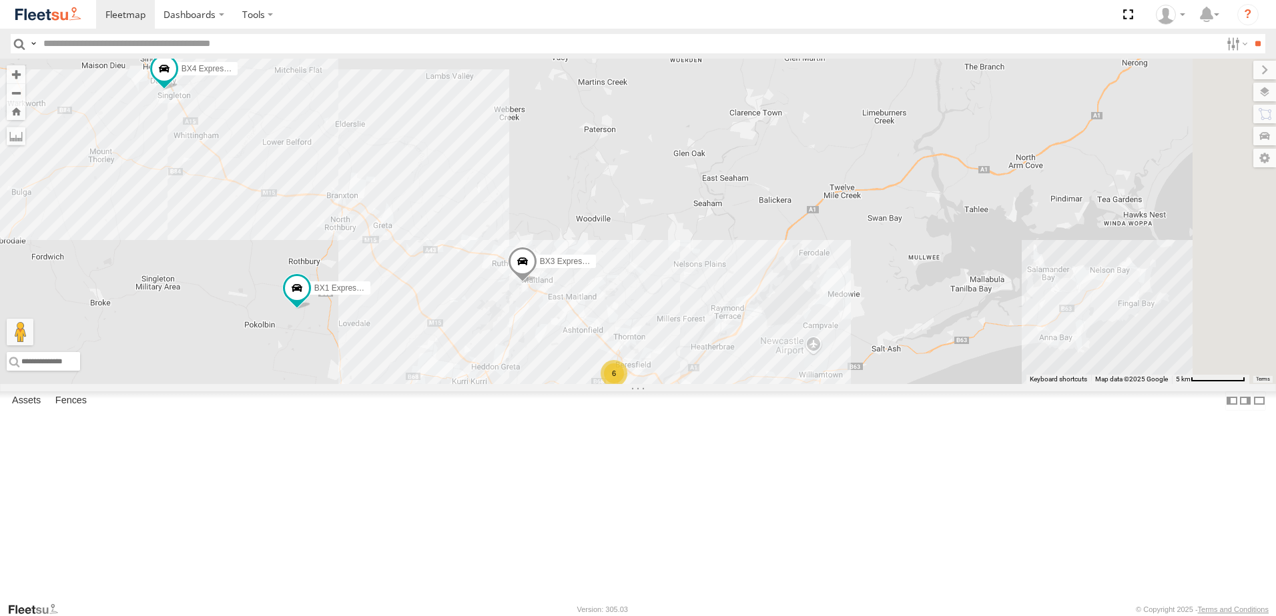
drag, startPoint x: 817, startPoint y: 477, endPoint x: 798, endPoint y: 415, distance: 64.8
click at [798, 384] on div "BX1 Express Ute BX4 Express Ute B5 Timber Truck BX3 Express Ute C4 Timber Truck…" at bounding box center [638, 222] width 1276 height 326
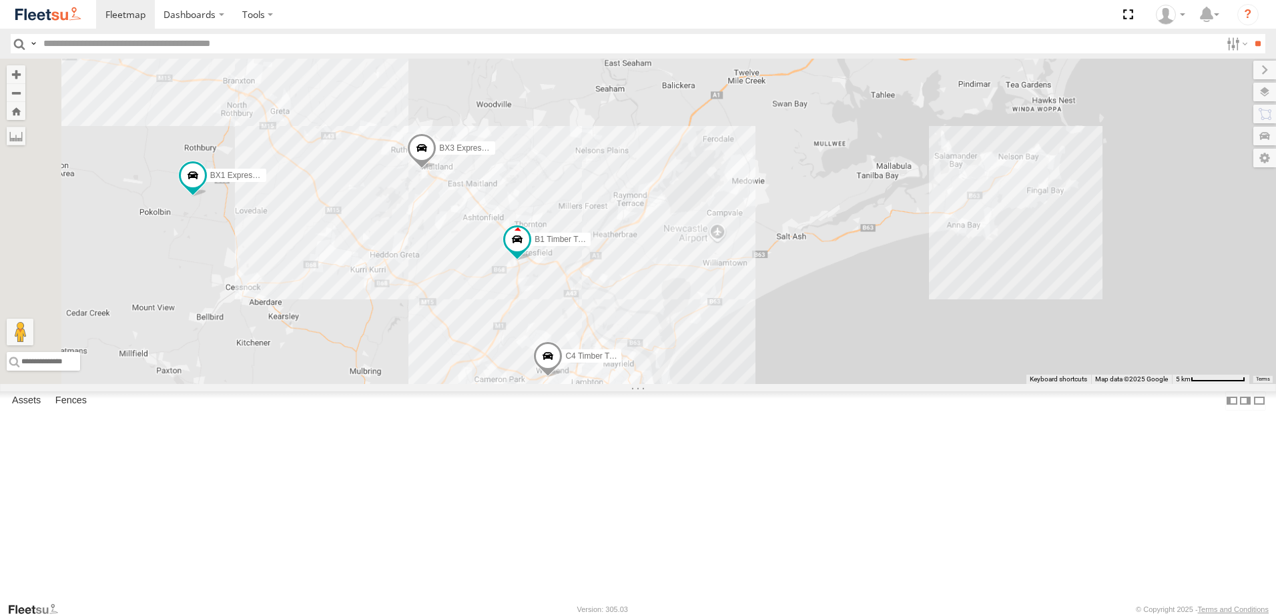
drag, startPoint x: 611, startPoint y: 360, endPoint x: 651, endPoint y: 449, distance: 97.1
click at [650, 384] on div "BX1 Express Ute BX4 Express Ute B5 Timber Truck BX3 Express Ute C4 Timber Truck…" at bounding box center [638, 222] width 1276 height 326
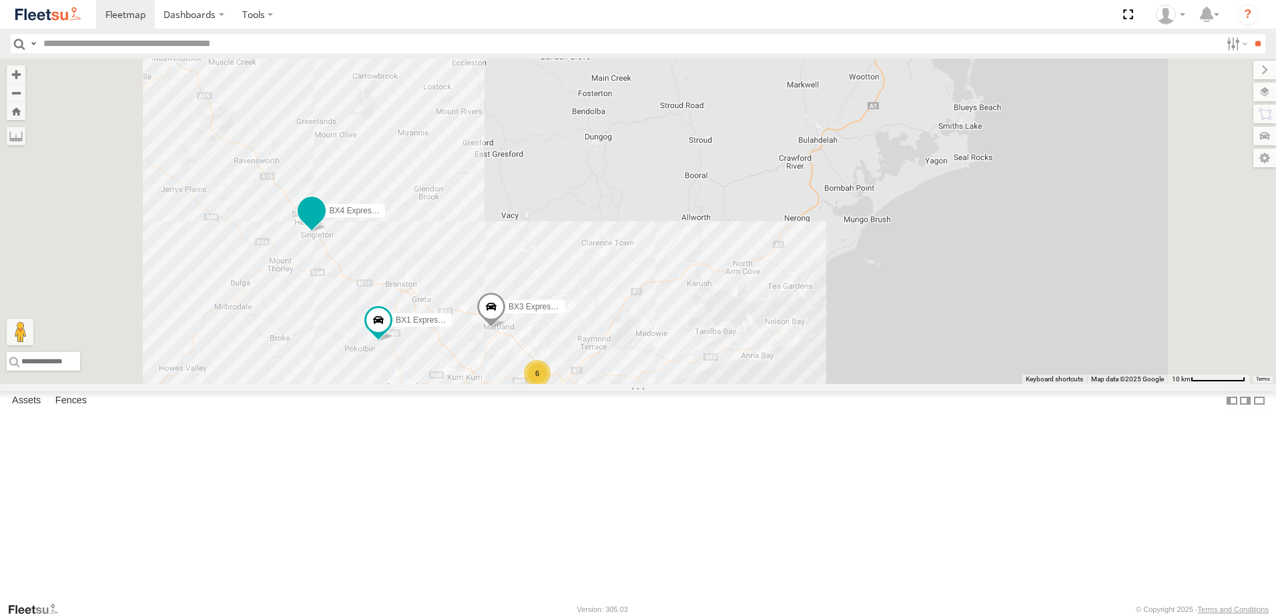
click at [324, 223] on span at bounding box center [312, 211] width 24 height 24
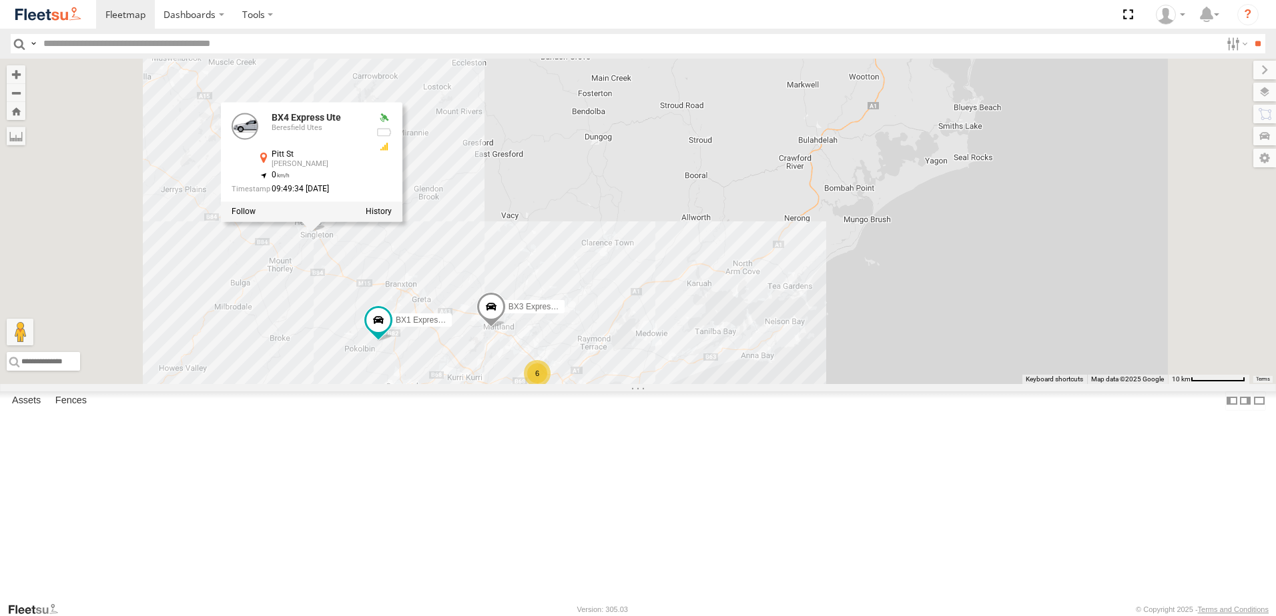
click at [392, 217] on label at bounding box center [379, 211] width 26 height 9
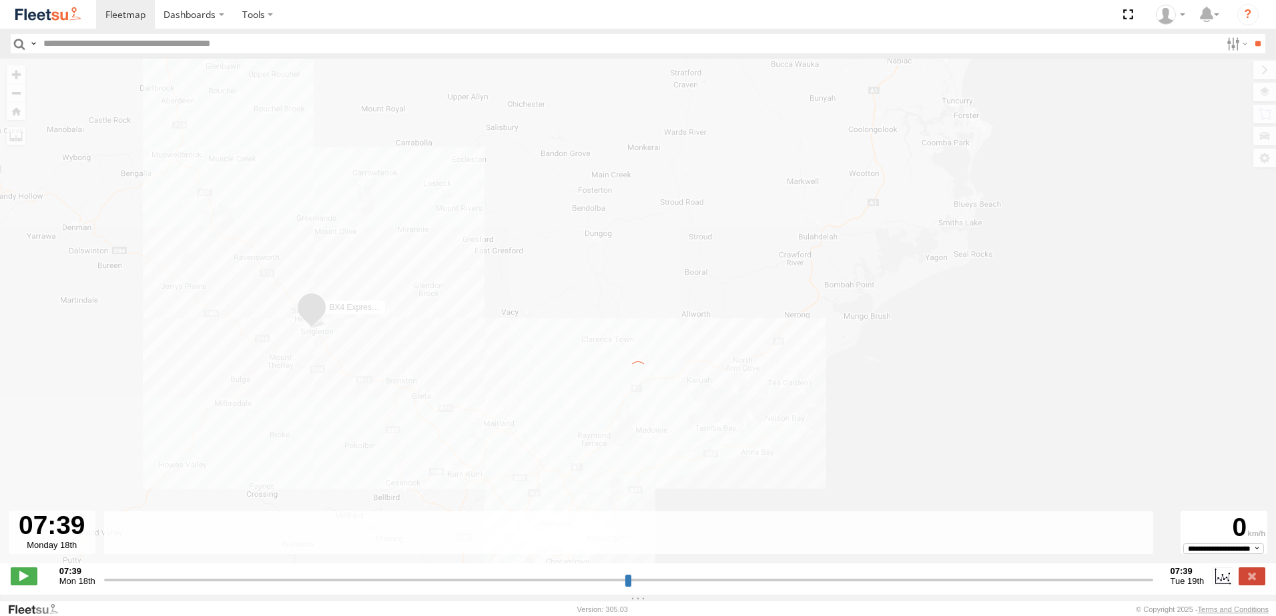
type input "**********"
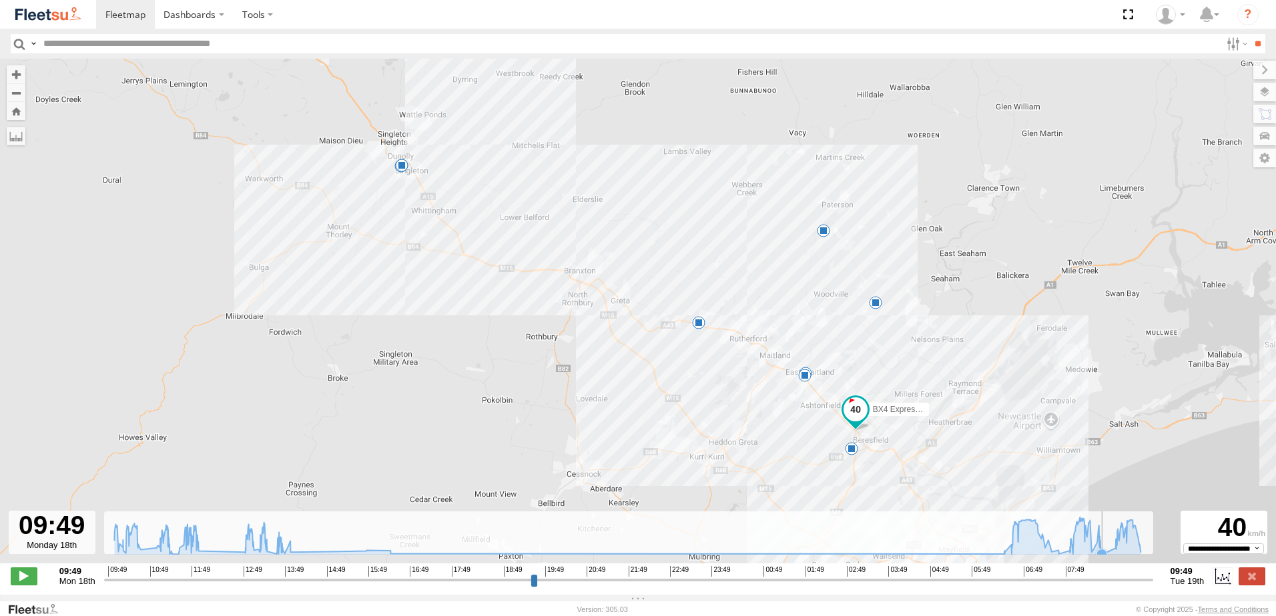
click at [1107, 560] on icon at bounding box center [1101, 554] width 11 height 11
click at [1114, 554] on icon at bounding box center [1115, 548] width 11 height 11
click at [1125, 550] on icon at bounding box center [626, 535] width 1039 height 37
click at [1135, 540] on icon at bounding box center [626, 535] width 1039 height 37
click at [1144, 552] on icon at bounding box center [626, 535] width 1039 height 37
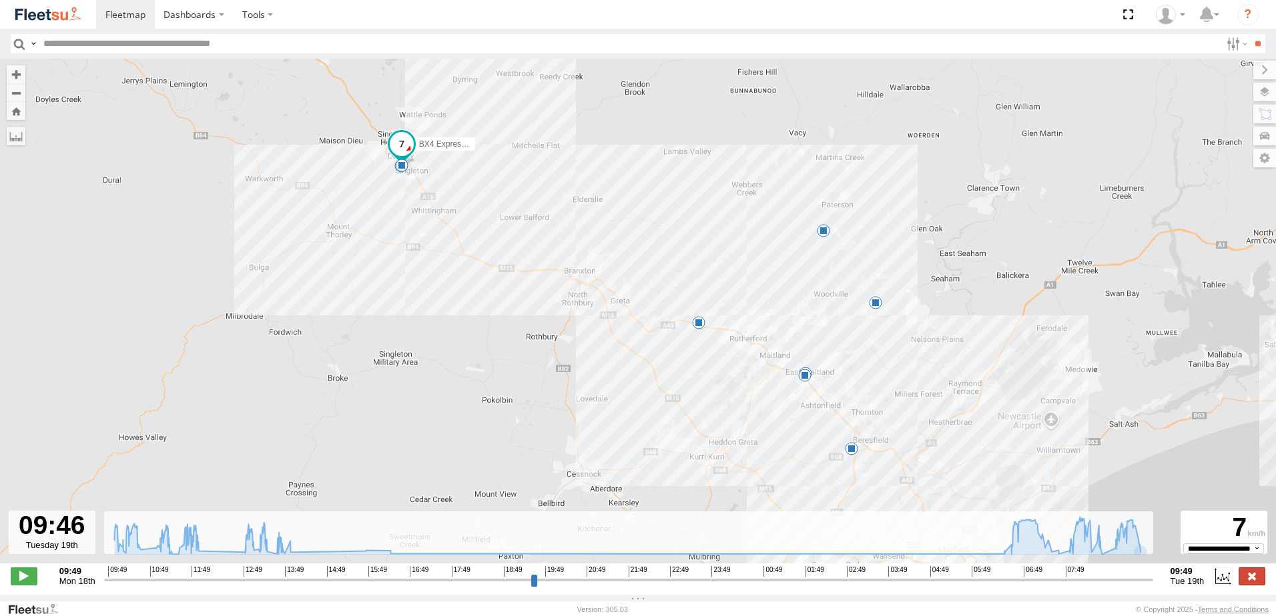
click at [1246, 583] on label at bounding box center [1251, 576] width 27 height 17
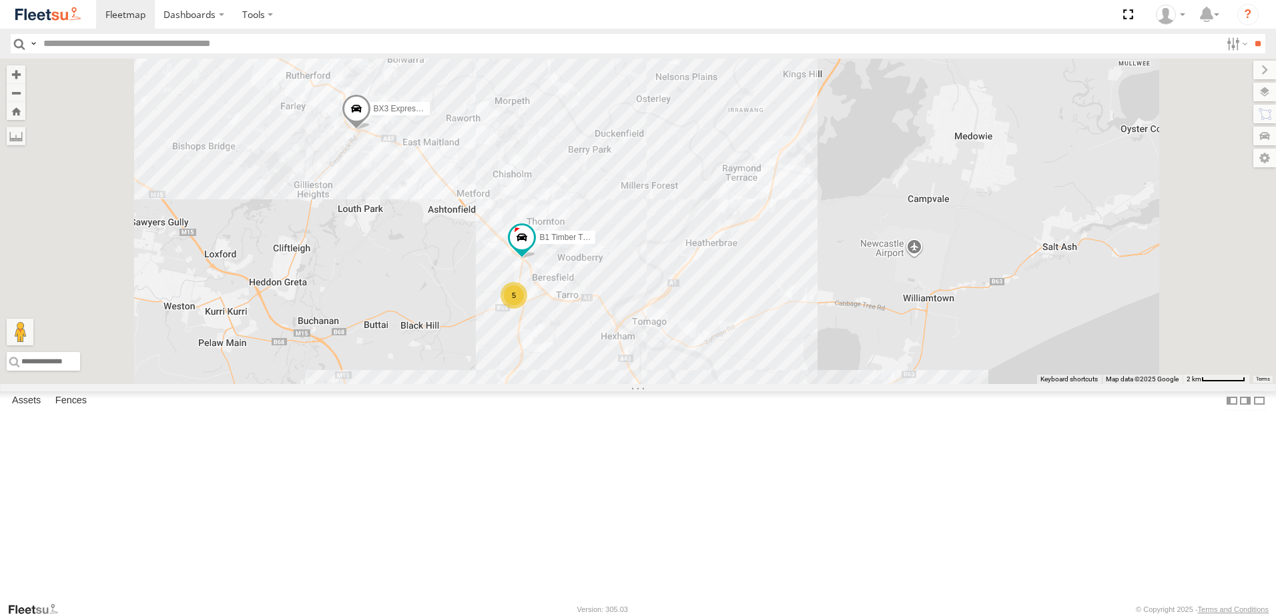
drag, startPoint x: 565, startPoint y: 436, endPoint x: 588, endPoint y: 437, distance: 23.4
click at [571, 384] on div "C4 Timber Truck BX3 Express Ute B1 Timber Truck 5" at bounding box center [638, 222] width 1276 height 326
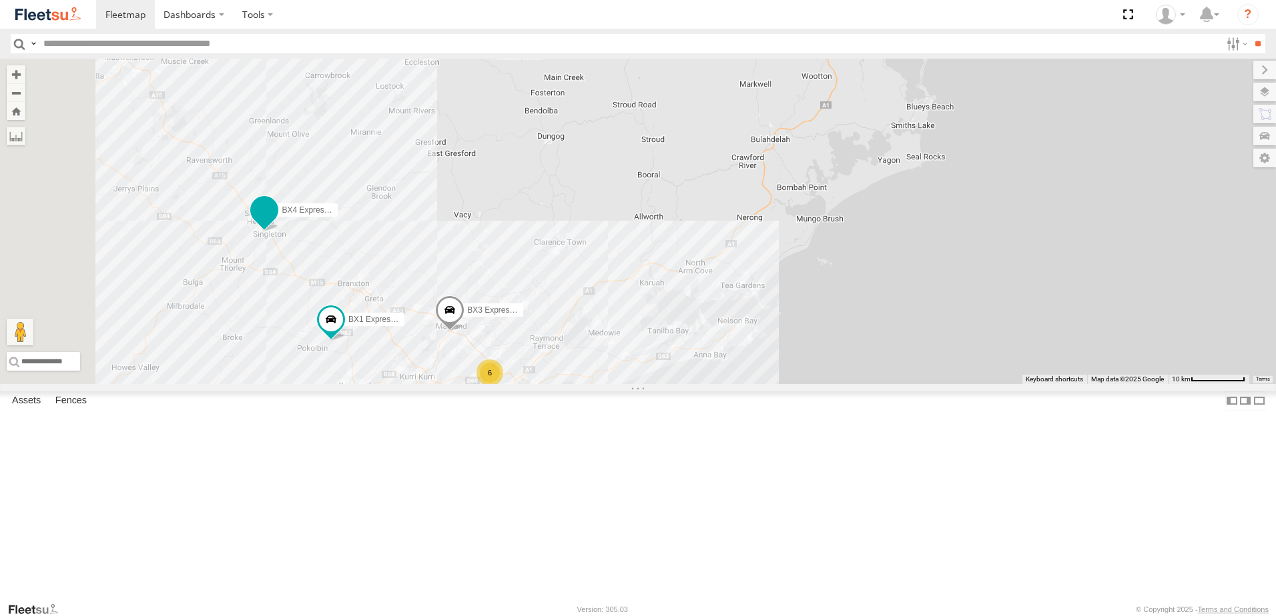
click at [342, 215] on span "BX4 Express Ute" at bounding box center [312, 209] width 61 height 9
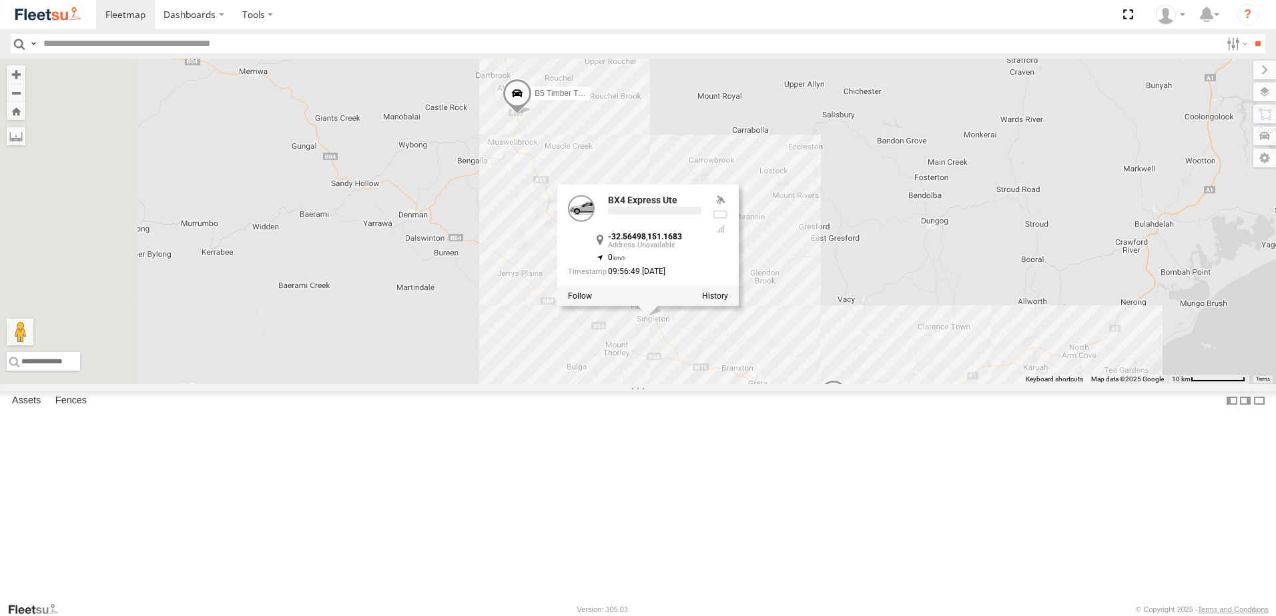
click at [683, 316] on div "C4 Timber Truck BX3 Express Ute 6 BX1 Express Ute 8 9 BX4 Express Ute BX4 Expre…" at bounding box center [638, 222] width 1276 height 326
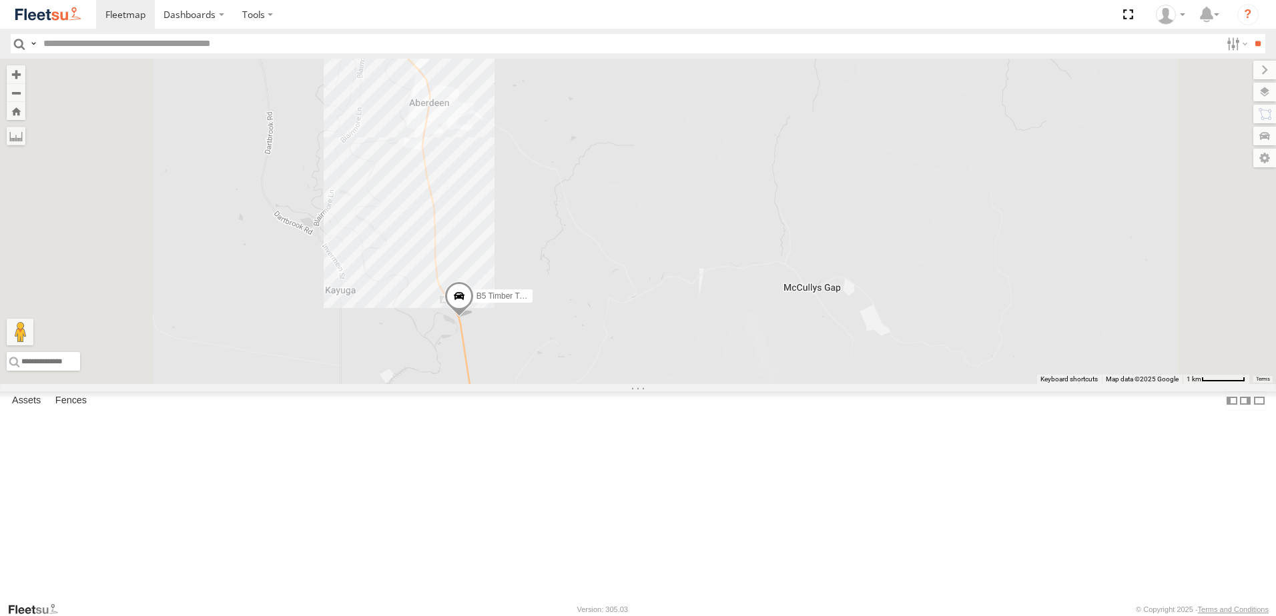
drag, startPoint x: 654, startPoint y: 219, endPoint x: 656, endPoint y: 470, distance: 251.5
click at [656, 384] on div "C4 Timber Truck BX3 Express Ute BX1 Express Ute BX4 Express Ute B5 Timber Truck" at bounding box center [638, 222] width 1276 height 326
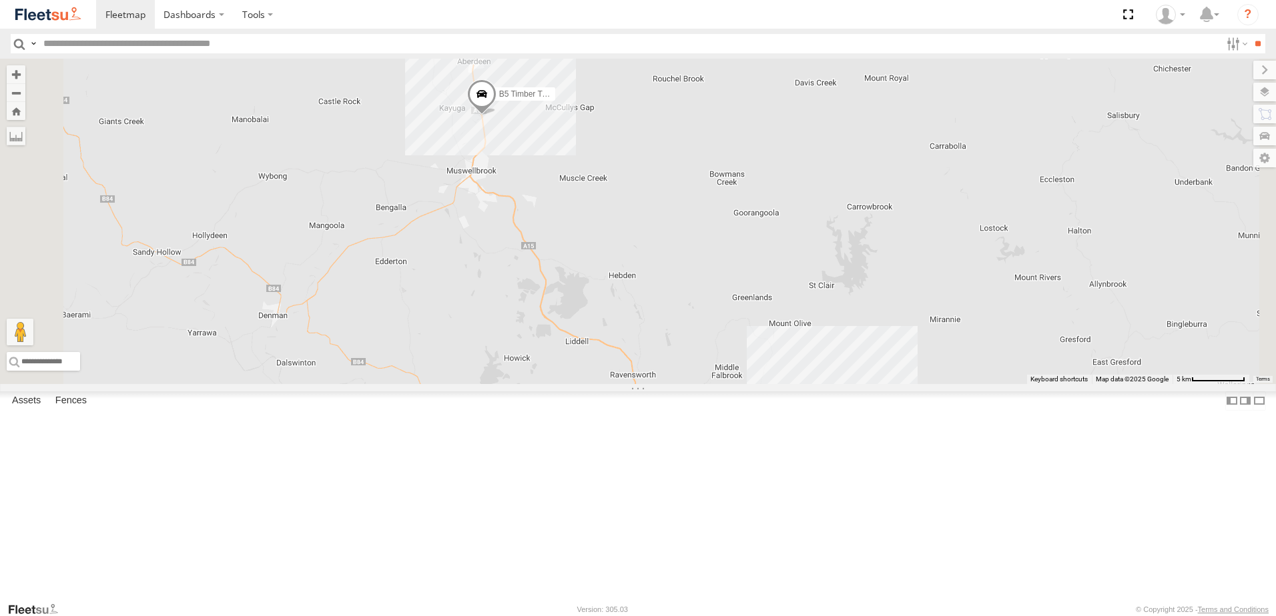
drag, startPoint x: 785, startPoint y: 480, endPoint x: 737, endPoint y: 223, distance: 262.0
click at [737, 223] on div "C4 Timber Truck BX3 Express Ute BX1 Express Ute BX4 Express Ute B5 Timber Truck" at bounding box center [638, 222] width 1276 height 326
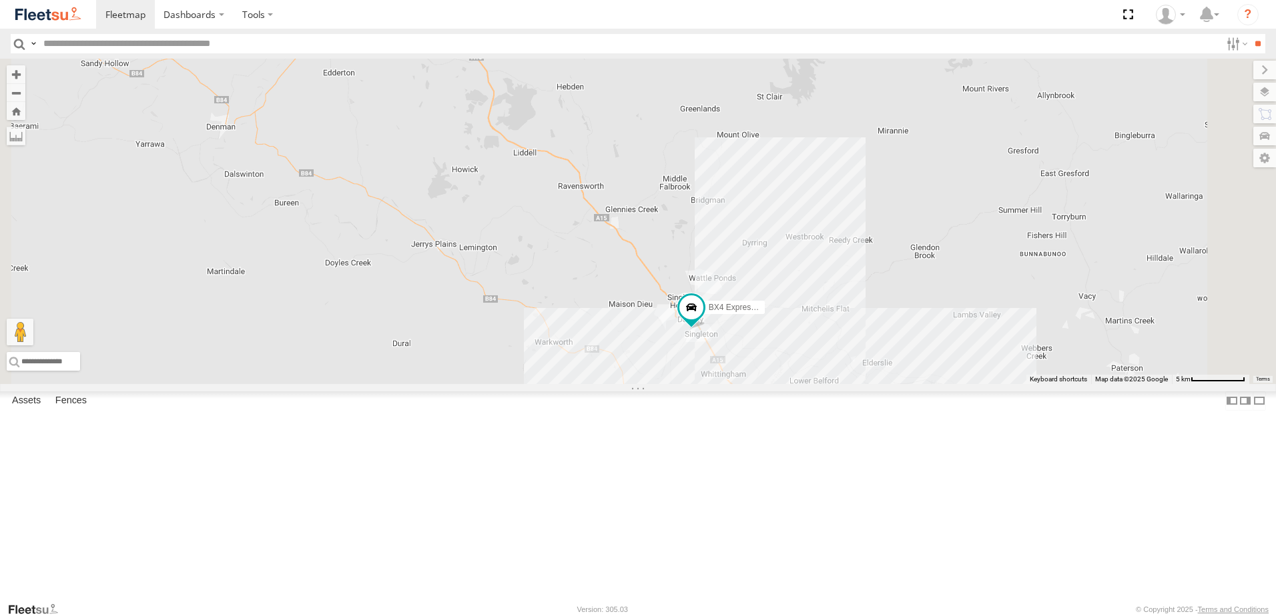
drag, startPoint x: 774, startPoint y: 248, endPoint x: 711, endPoint y: 191, distance: 85.5
click at [711, 191] on div "C4 Timber Truck BX3 Express Ute BX1 Express Ute BX4 Express Ute B5 Timber Truck" at bounding box center [638, 222] width 1276 height 326
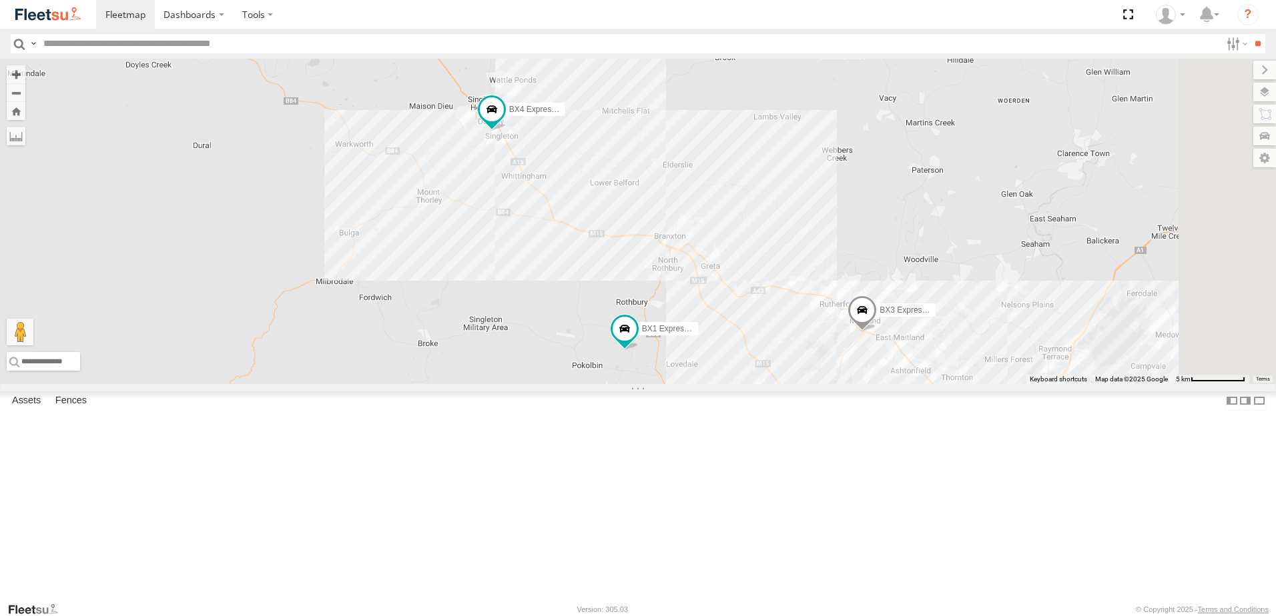
drag, startPoint x: 896, startPoint y: 322, endPoint x: 721, endPoint y: 200, distance: 213.4
click at [721, 201] on div "C4 Timber Truck BX3 Express Ute BX1 Express Ute BX4 Express Ute B5 Timber Truck…" at bounding box center [638, 222] width 1276 height 326
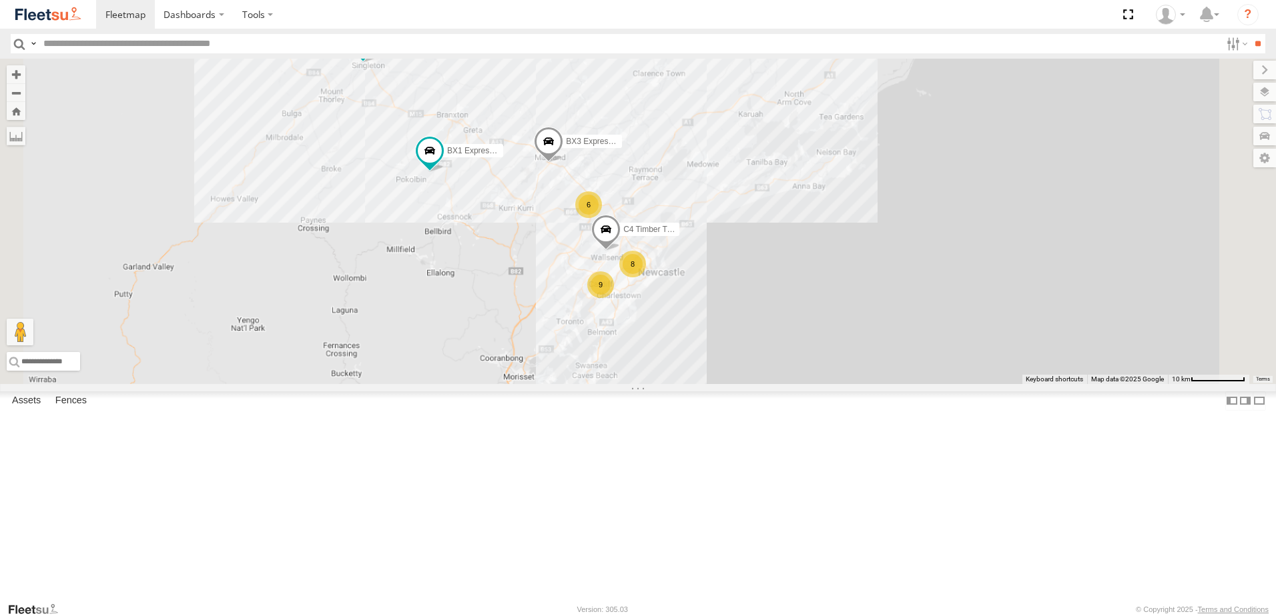
drag, startPoint x: 700, startPoint y: 366, endPoint x: 727, endPoint y: 395, distance: 39.7
click at [759, 384] on div "C4 Timber Truck BX3 Express Ute BX1 Express Ute BX4 Express Ute B5 Timber Truck…" at bounding box center [638, 222] width 1276 height 326
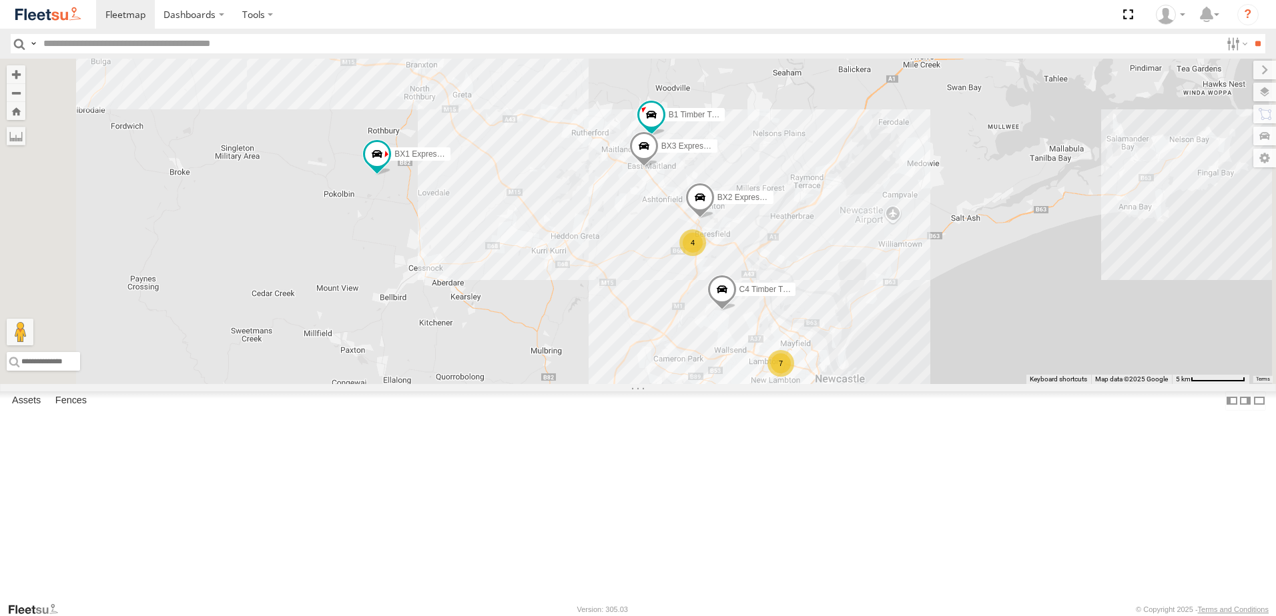
drag, startPoint x: 809, startPoint y: 260, endPoint x: 779, endPoint y: 276, distance: 33.7
click at [659, 167] on span at bounding box center [643, 149] width 29 height 36
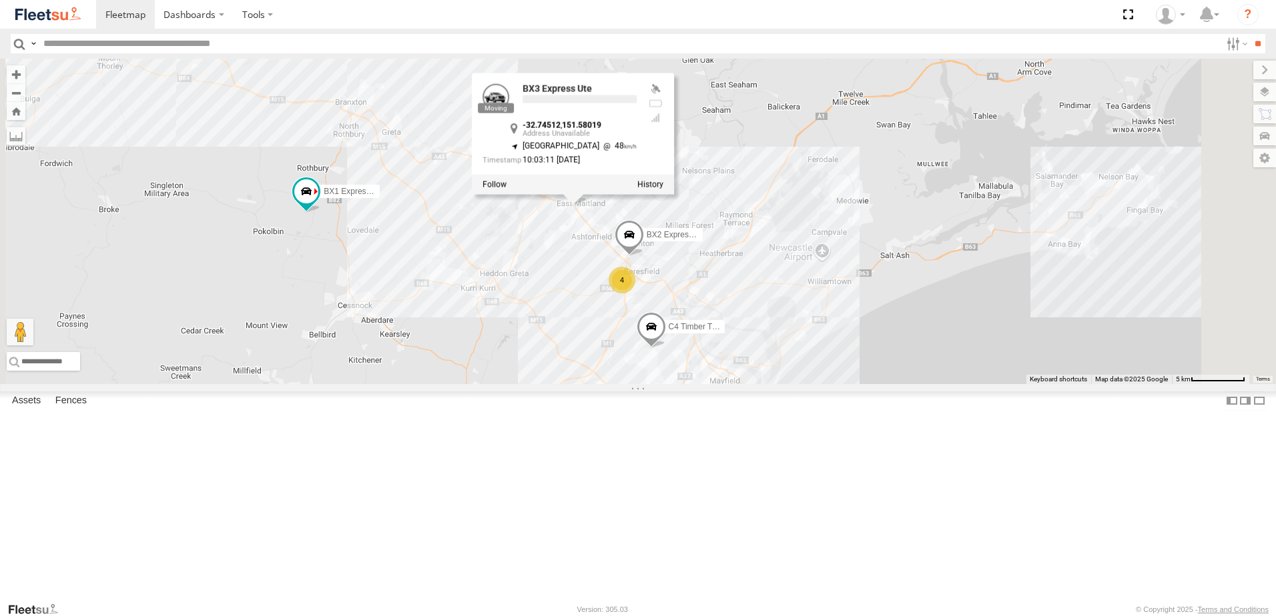
click at [675, 175] on div "BX3 Express Ute -32.74512 , 151.58019 [GEOGRAPHIC_DATA] 48 10:03:11 [DATE]" at bounding box center [573, 123] width 203 height 101
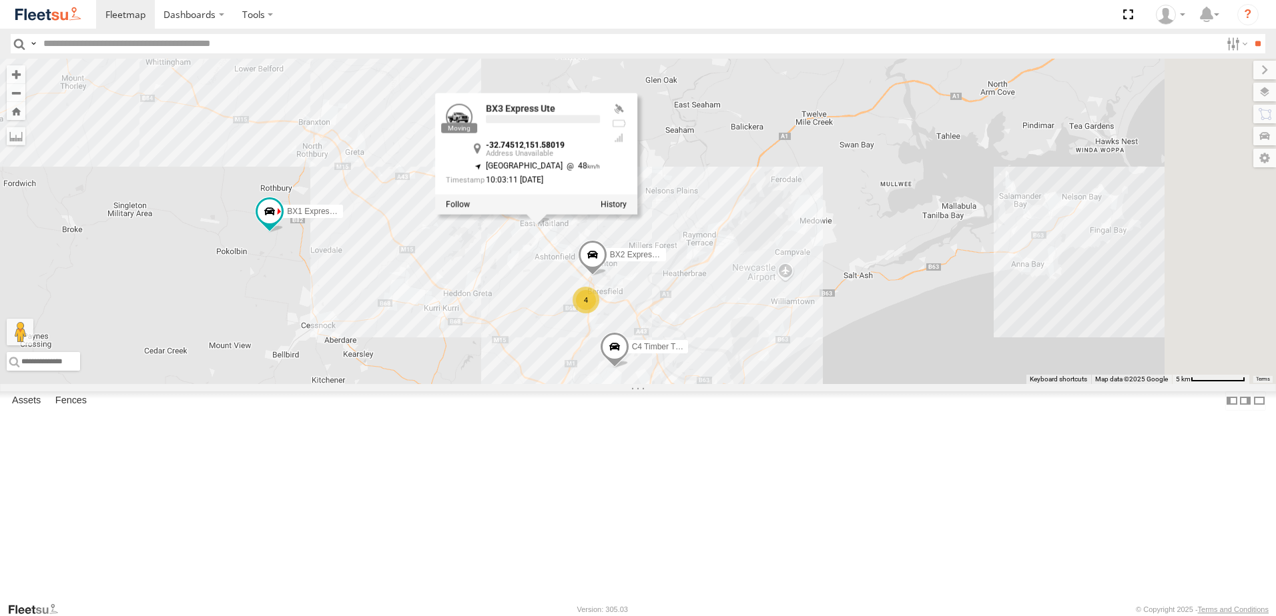
click at [631, 349] on div "BX1 Express Ute B5 Timber Truck BX4 Express Ute B1 Timber Truck 4 7 9 C4 Timber…" at bounding box center [638, 222] width 1276 height 326
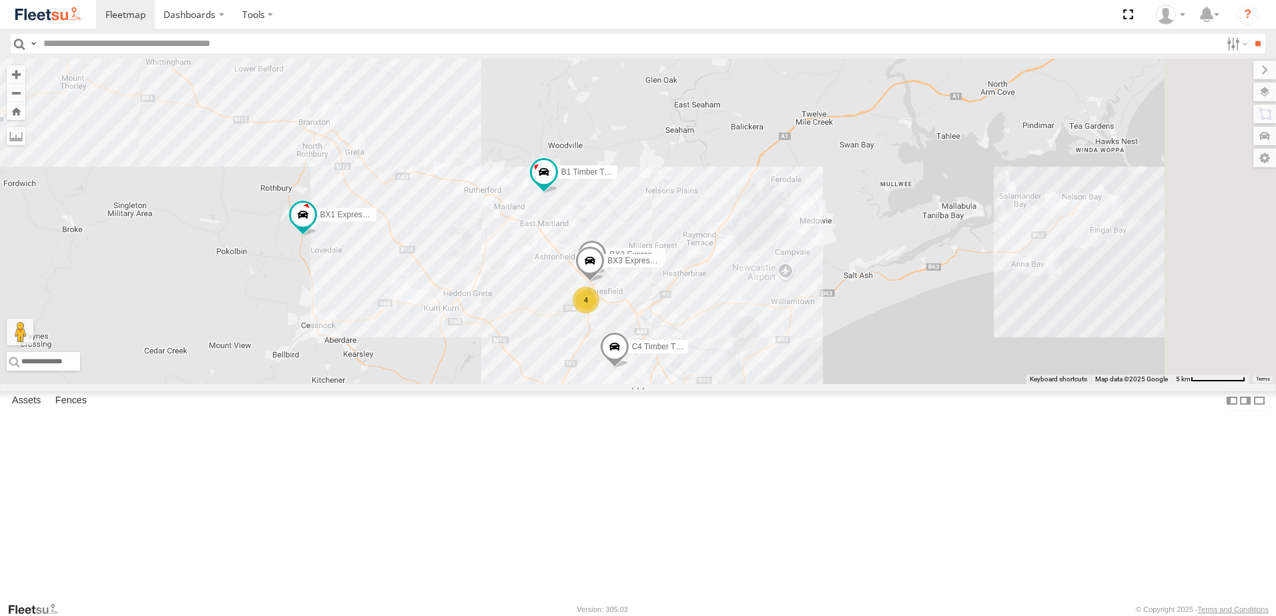
drag, startPoint x: 521, startPoint y: 200, endPoint x: 697, endPoint y: 459, distance: 312.7
click at [697, 384] on div "BX1 Express Ute B5 Timber Truck BX4 Express Ute B1 Timber Truck 4 7 9 C4 Timber…" at bounding box center [638, 222] width 1276 height 326
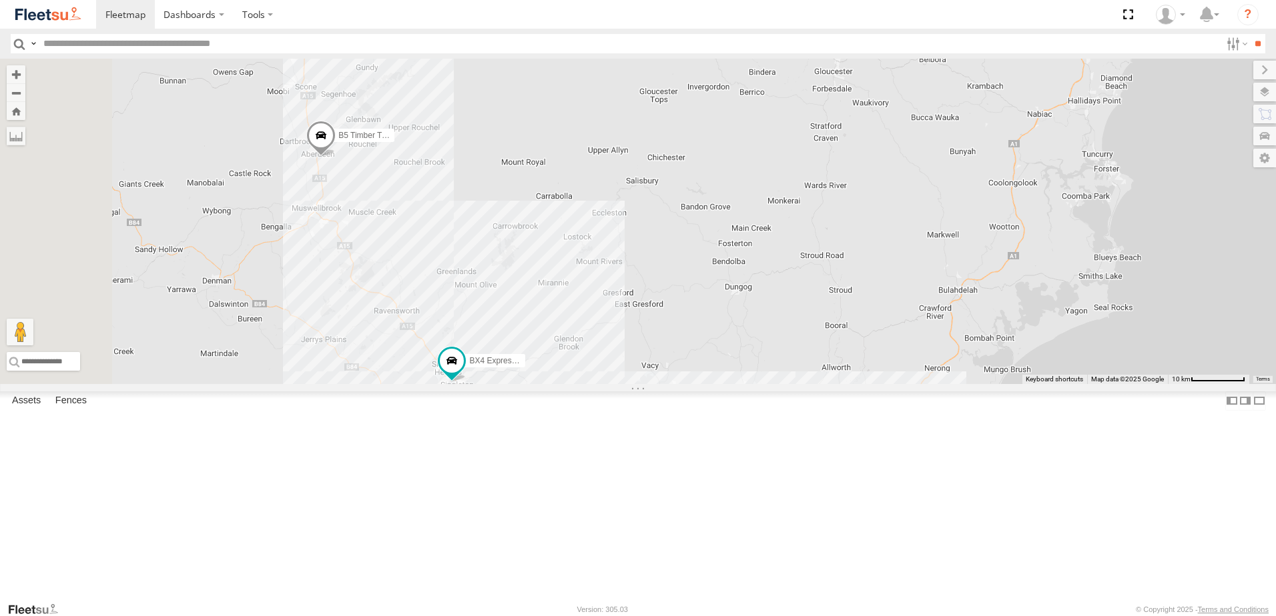
drag, startPoint x: 444, startPoint y: 297, endPoint x: 511, endPoint y: 326, distance: 72.9
click at [511, 326] on div "BX1 Express Ute B5 Timber Truck BX4 Express Ute B1 Timber Truck C4 Timber Truck…" at bounding box center [638, 222] width 1276 height 326
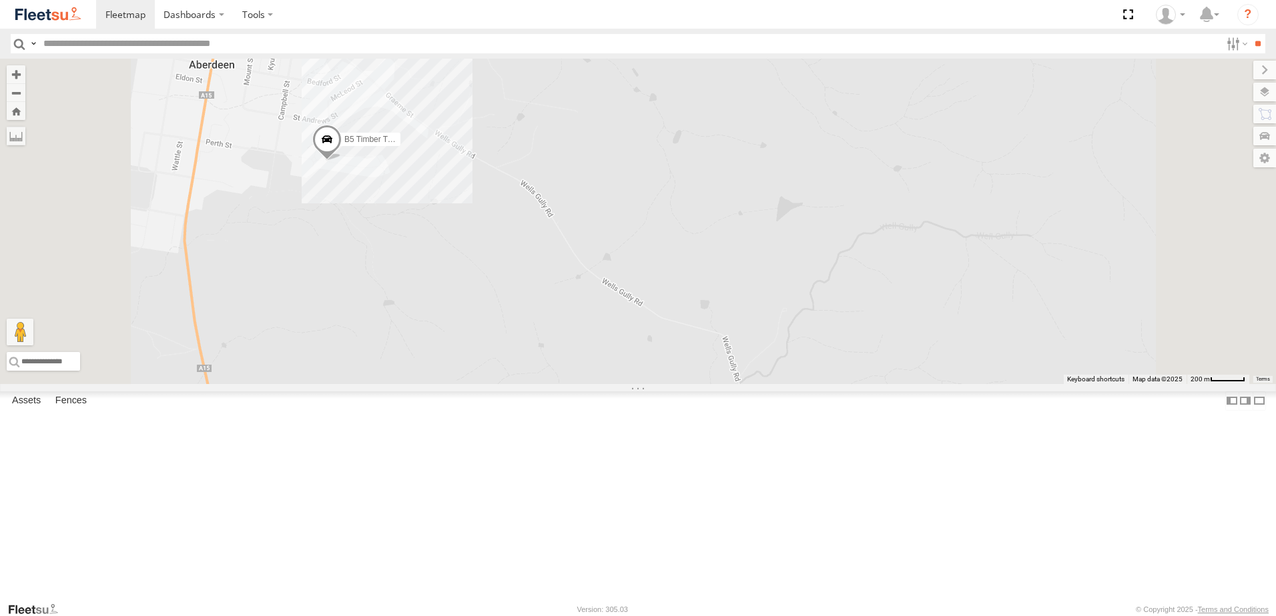
select select "**********"
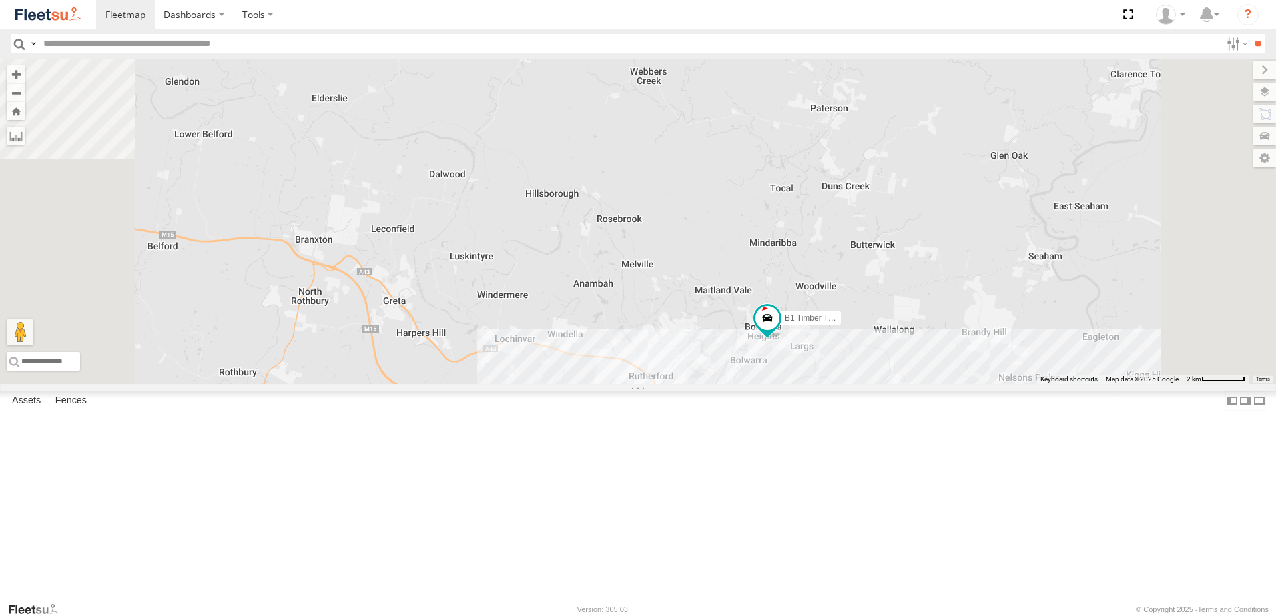
drag, startPoint x: 935, startPoint y: 293, endPoint x: 925, endPoint y: 311, distance: 20.3
click at [925, 311] on div "BX1 Express Ute B5 Timber Truck CX2 Express Ute C4 Timber Truck BX2 Express Ute…" at bounding box center [638, 222] width 1276 height 326
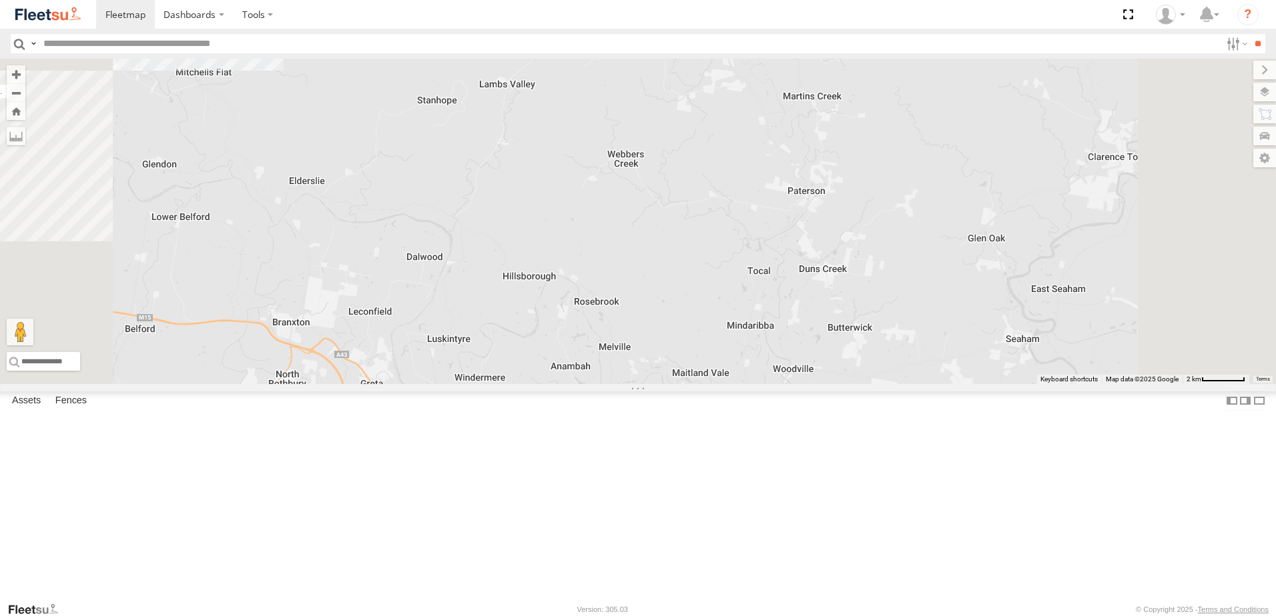
drag, startPoint x: 981, startPoint y: 309, endPoint x: 946, endPoint y: 407, distance: 104.0
click at [949, 384] on div "BX1 Express Ute B5 Timber Truck CX2 Express Ute C4 Timber Truck BX2 Express Ute…" at bounding box center [638, 222] width 1276 height 326
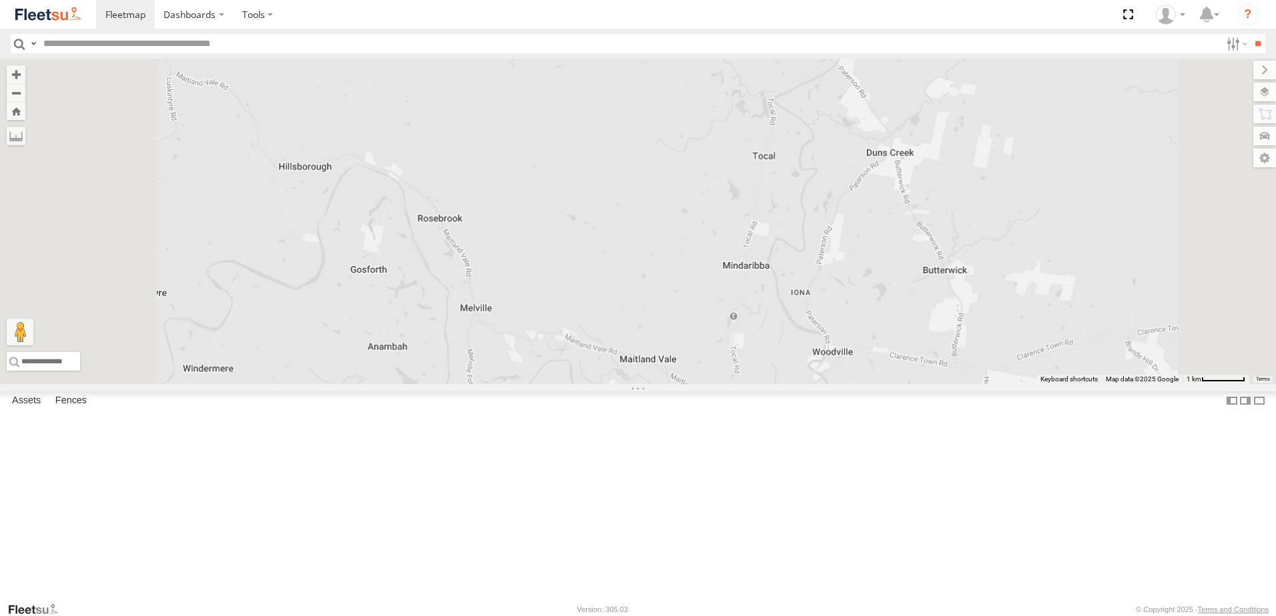
drag, startPoint x: 899, startPoint y: 509, endPoint x: 873, endPoint y: 322, distance: 188.6
click at [873, 324] on div "BX1 Express Ute B5 Timber Truck CX2 Express Ute C4 Timber Truck BX2 Express Ute…" at bounding box center [638, 222] width 1276 height 326
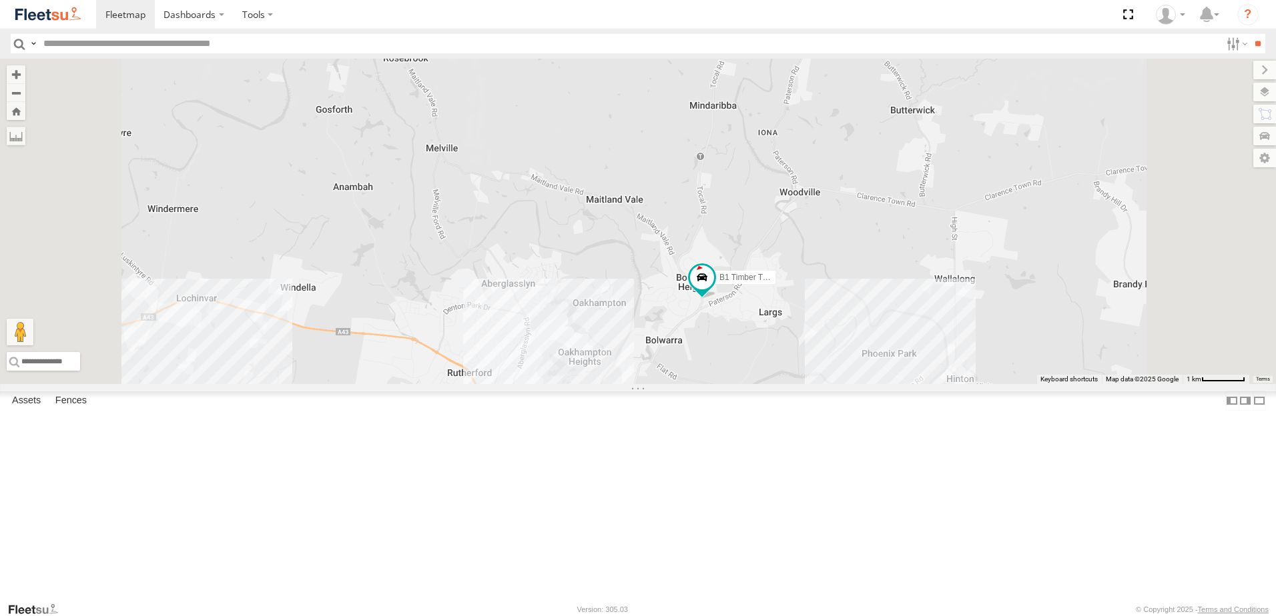
drag, startPoint x: 904, startPoint y: 328, endPoint x: 918, endPoint y: 357, distance: 31.9
click at [918, 357] on div "BX1 Express Ute B5 Timber Truck CX2 Express Ute C4 Timber Truck BX2 Express Ute…" at bounding box center [638, 222] width 1276 height 326
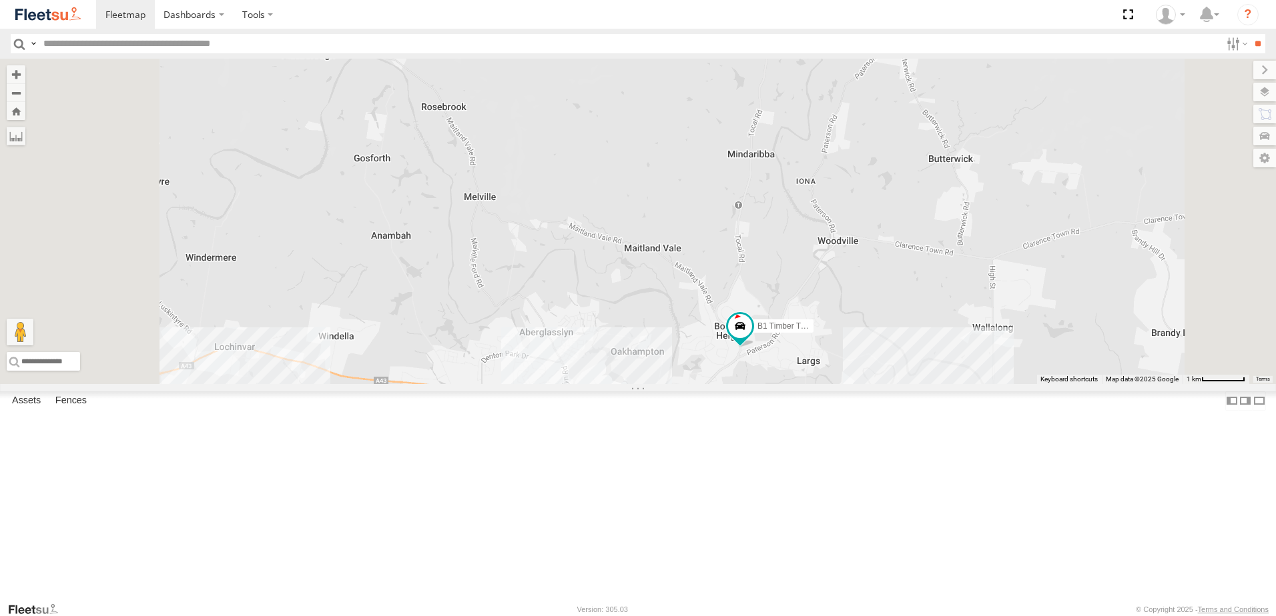
drag, startPoint x: 594, startPoint y: 318, endPoint x: 645, endPoint y: 360, distance: 65.9
click at [645, 360] on div "BX1 Express Ute B5 Timber Truck CX2 Express Ute C4 Timber Truck BX2 Express Ute…" at bounding box center [638, 222] width 1276 height 326
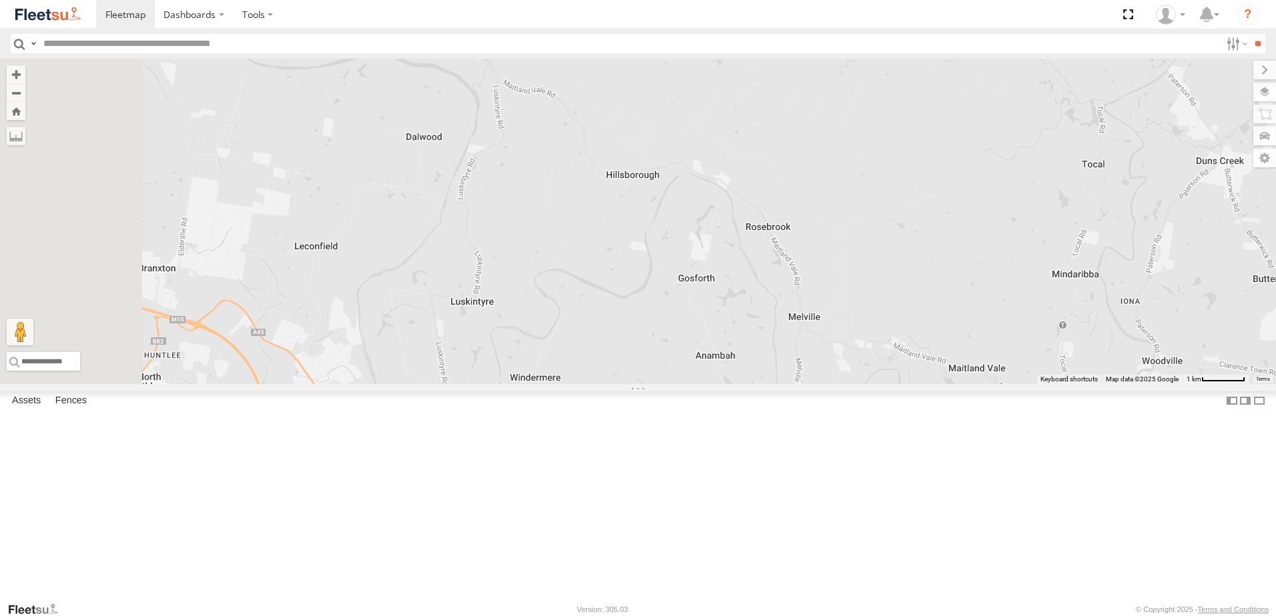
drag, startPoint x: 889, startPoint y: 389, endPoint x: 870, endPoint y: 374, distance: 24.2
click at [891, 384] on div "BX1 Express Ute B5 Timber Truck CX2 Express Ute C4 Timber Truck BX2 Express Ute…" at bounding box center [638, 222] width 1276 height 326
drag, startPoint x: 821, startPoint y: 354, endPoint x: 1061, endPoint y: 413, distance: 248.1
click at [1061, 384] on div "BX1 Express Ute B5 Timber Truck CX2 Express Ute C4 Timber Truck BX2 Express Ute…" at bounding box center [638, 222] width 1276 height 326
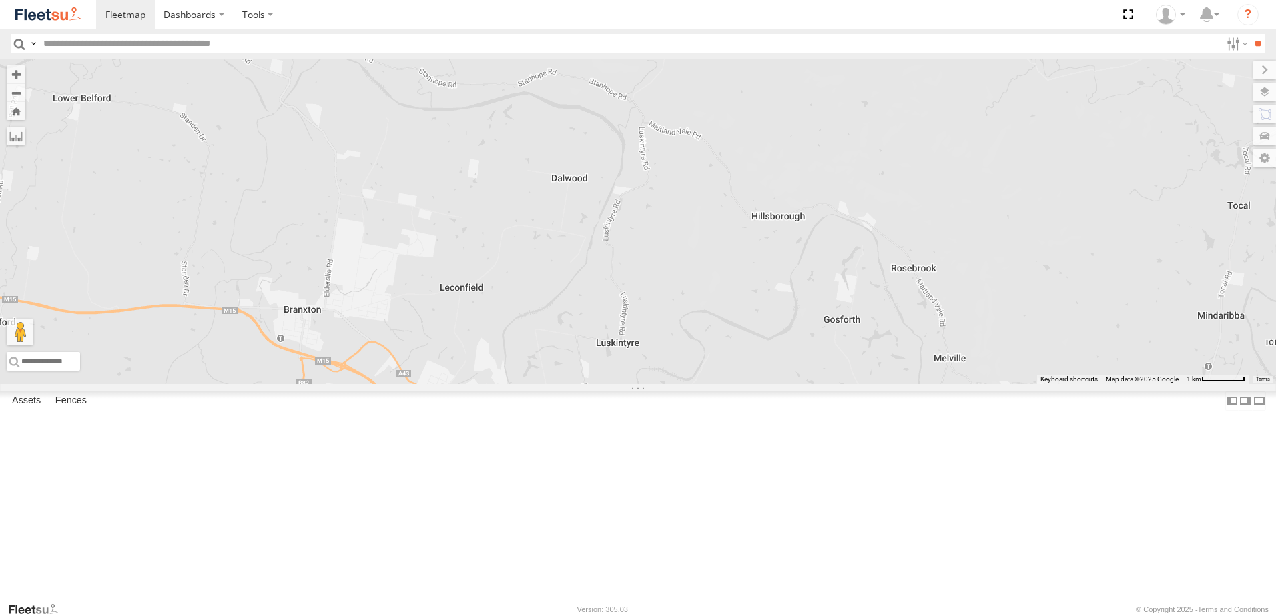
drag, startPoint x: 922, startPoint y: 323, endPoint x: 853, endPoint y: 316, distance: 69.0
click at [863, 319] on div "BX1 Express Ute B5 Timber Truck CX2 Express Ute C4 Timber Truck BX2 Express Ute…" at bounding box center [638, 222] width 1276 height 326
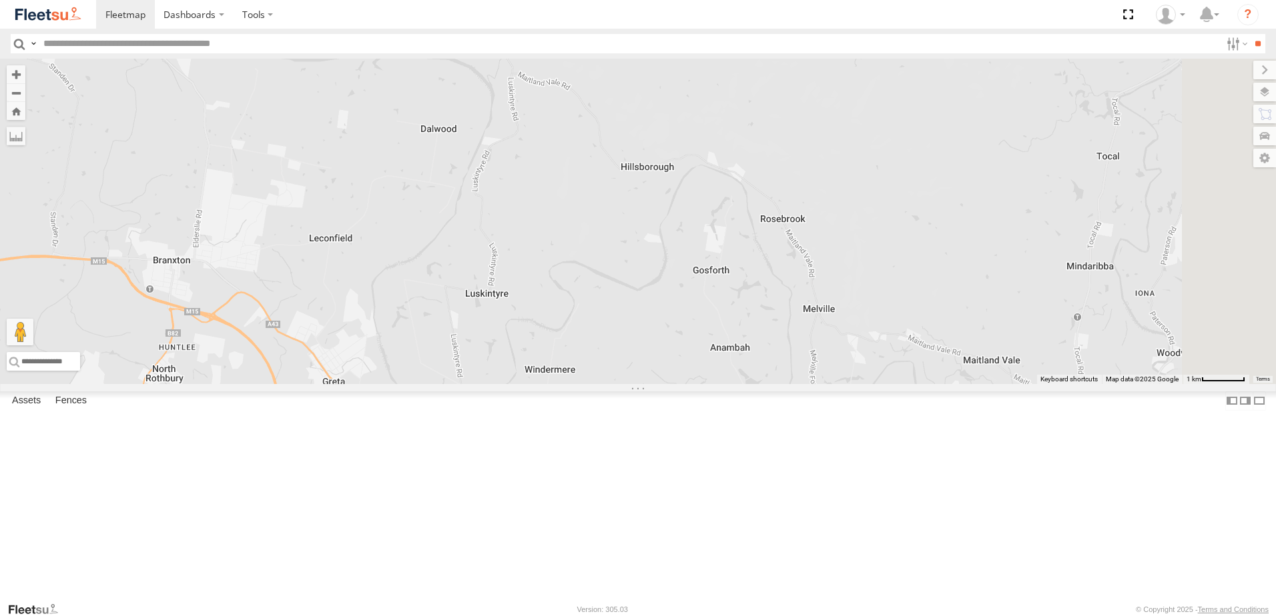
drag, startPoint x: 904, startPoint y: 443, endPoint x: 777, endPoint y: 312, distance: 182.6
click at [778, 312] on div "BX1 Express Ute B5 Timber Truck CX2 Express Ute C4 Timber Truck BX2 Express Ute…" at bounding box center [638, 222] width 1276 height 326
